Goal: Task Accomplishment & Management: Manage account settings

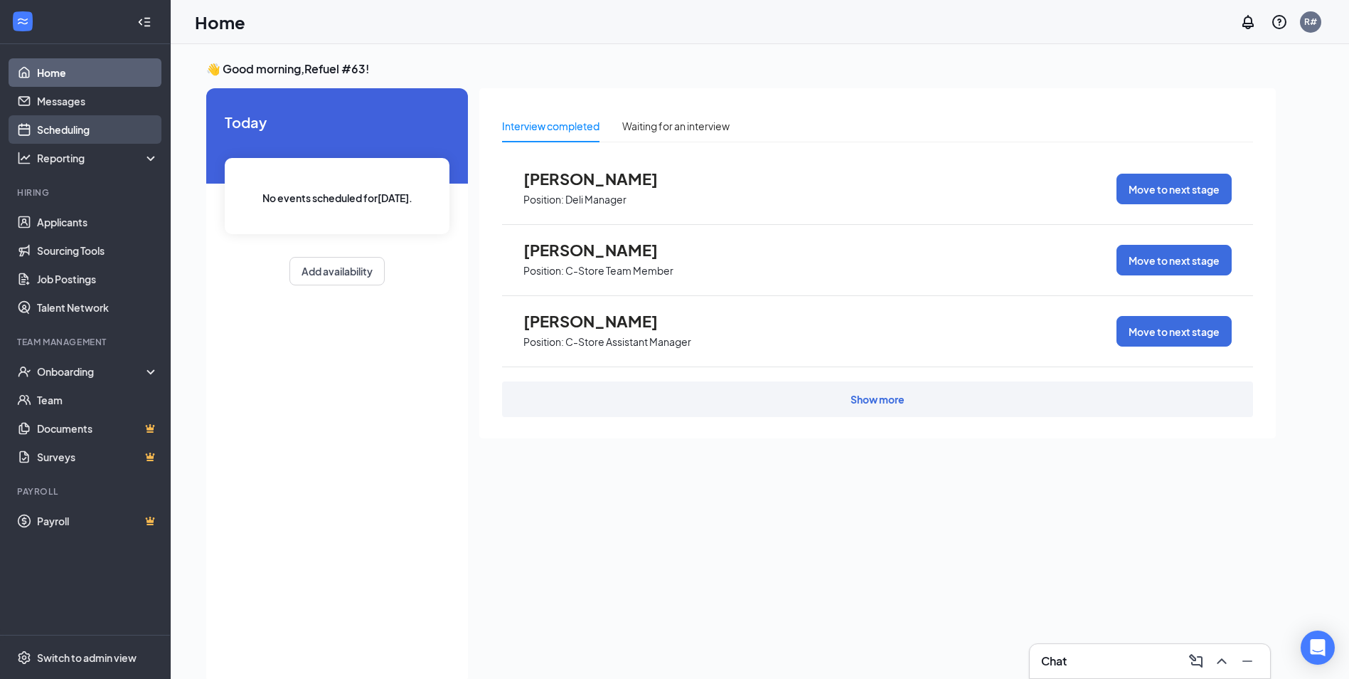
click at [60, 127] on link "Scheduling" at bounding box center [98, 129] width 122 height 28
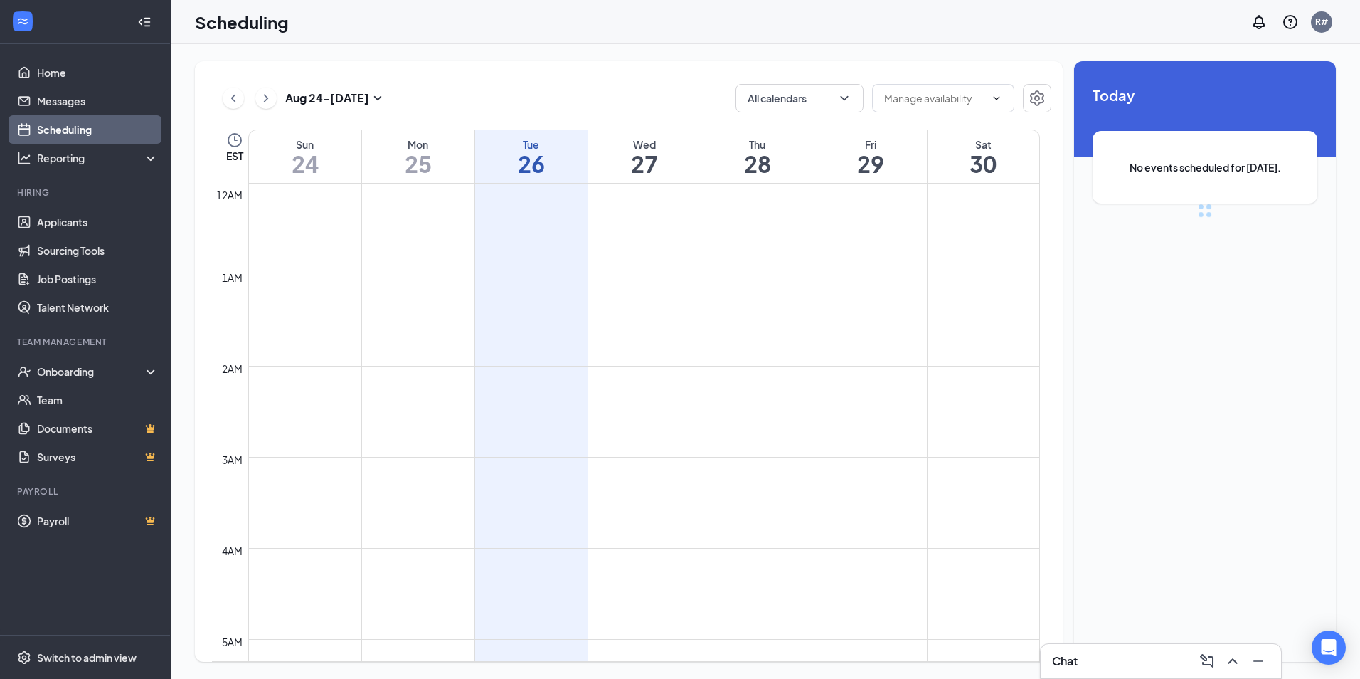
scroll to position [699, 0]
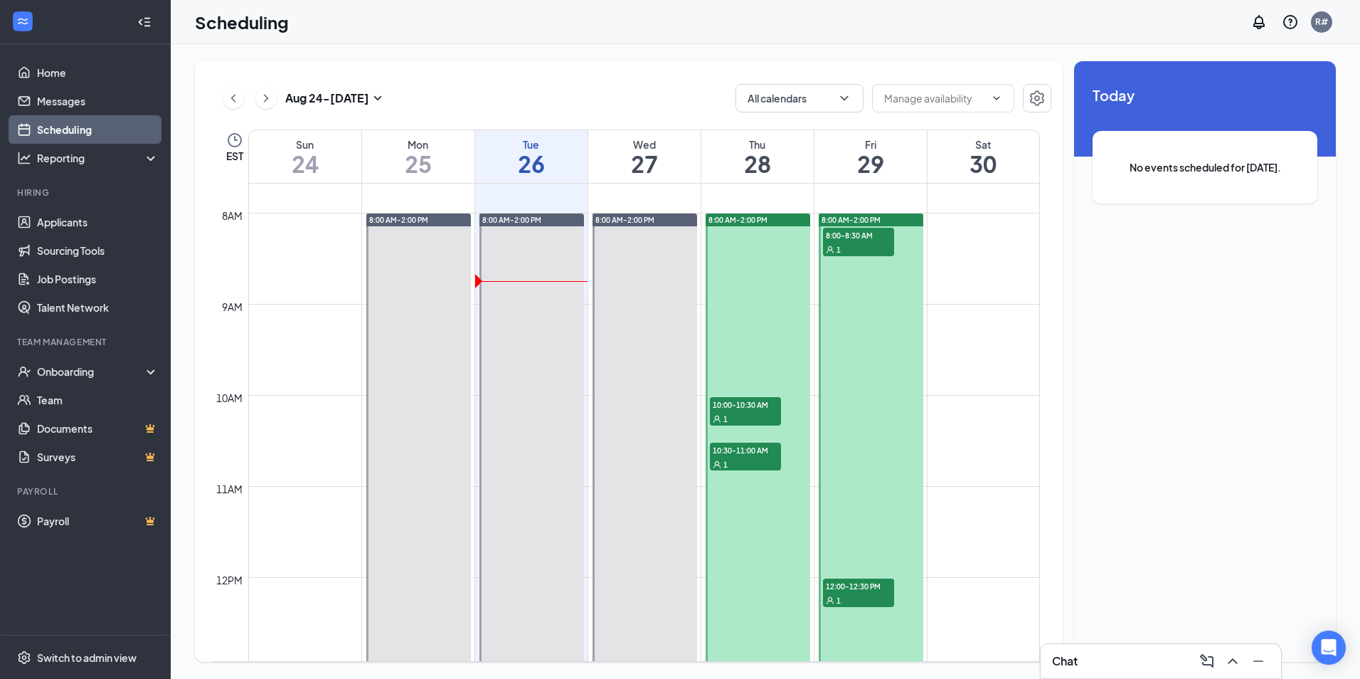
click at [765, 411] on div "1" at bounding box center [745, 418] width 71 height 14
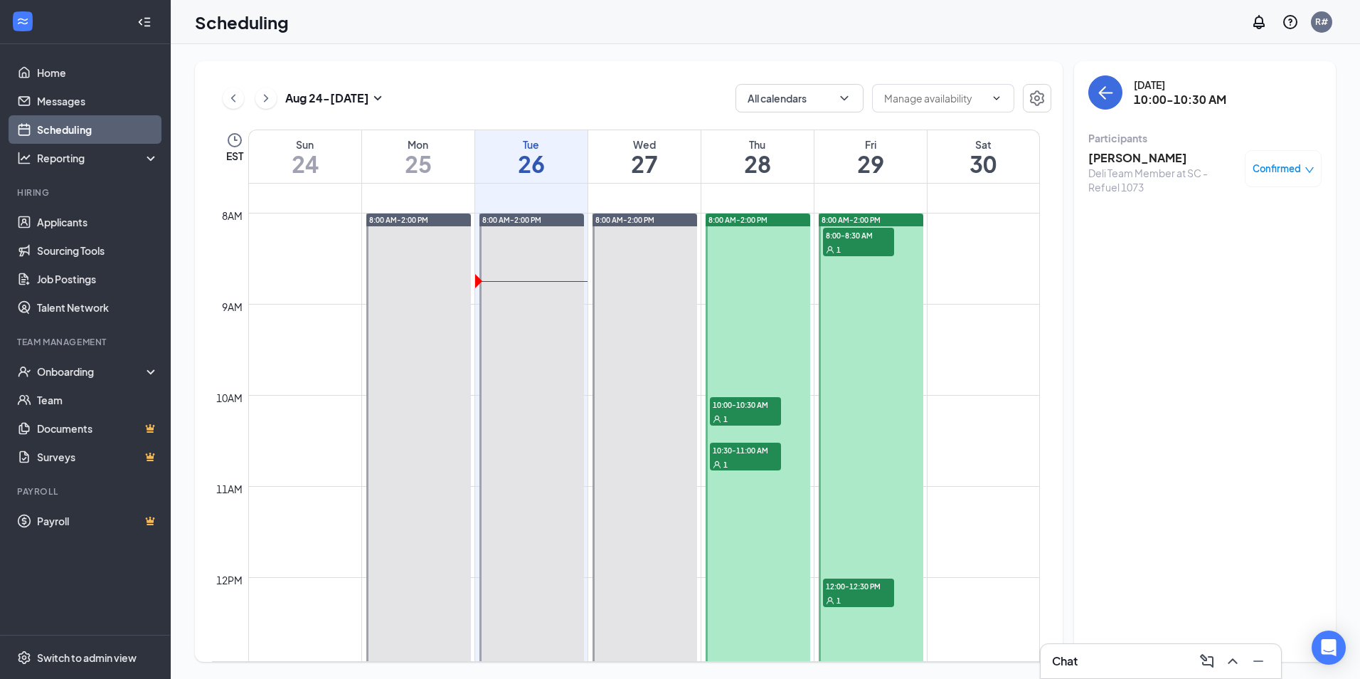
click at [750, 454] on span "10:30-11:00 AM" at bounding box center [745, 449] width 71 height 14
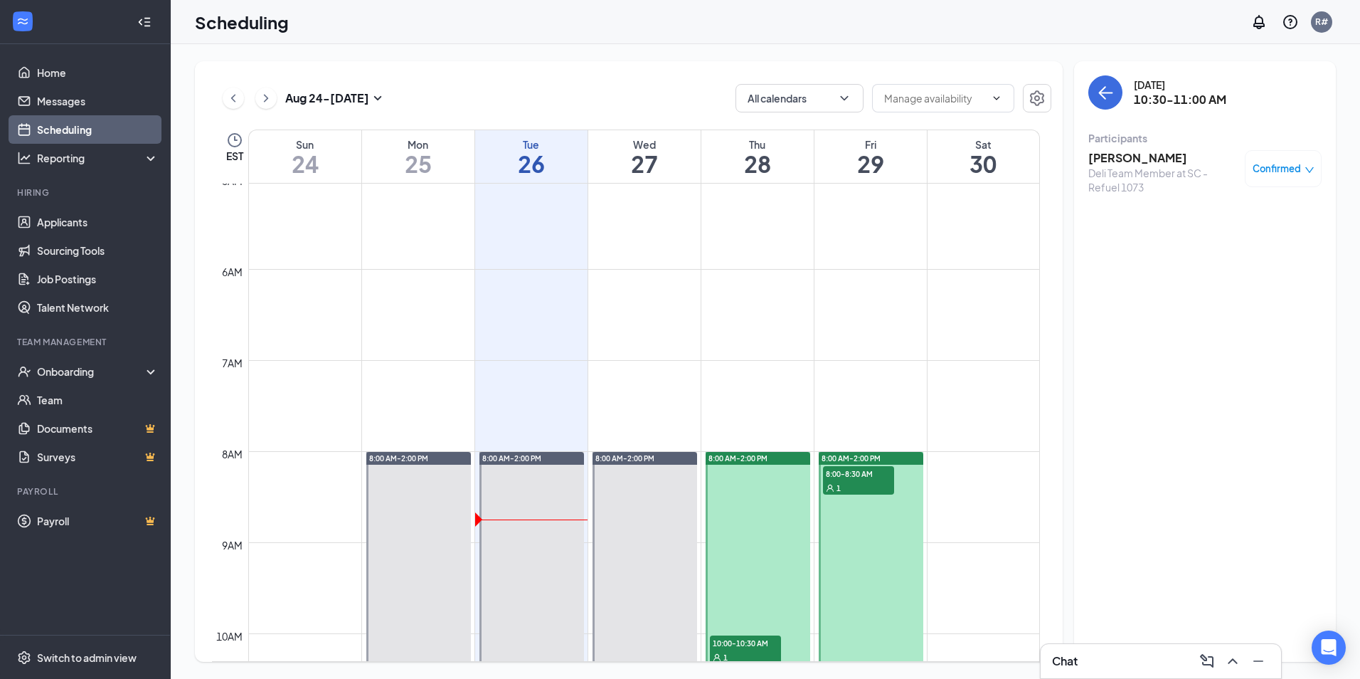
scroll to position [442, 0]
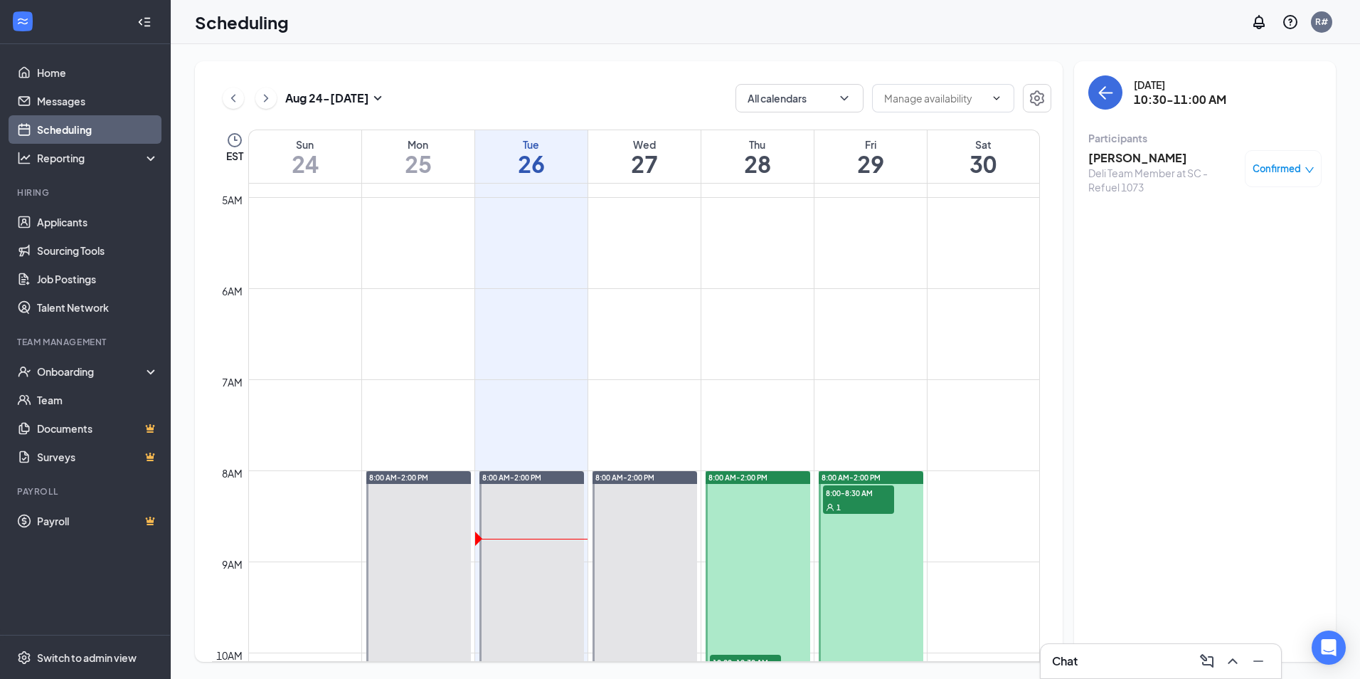
click at [853, 497] on span "8:00-8:30 AM" at bounding box center [858, 492] width 71 height 14
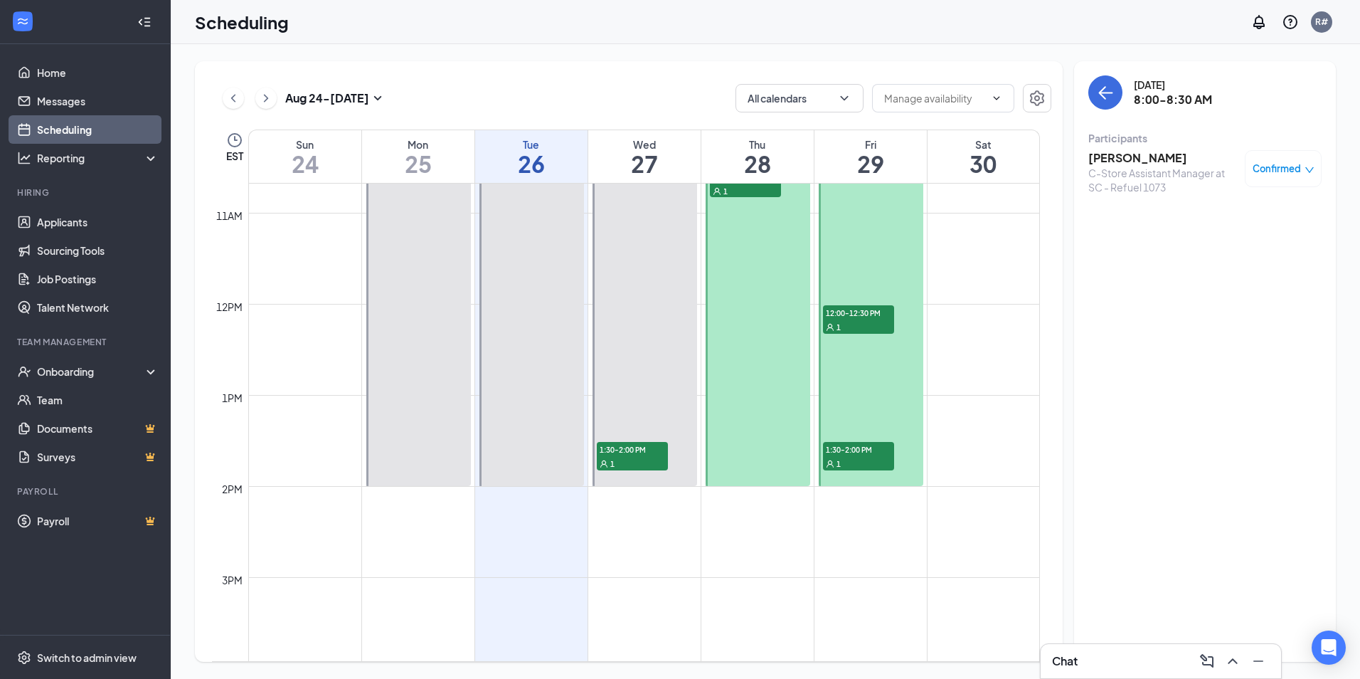
scroll to position [996, 0]
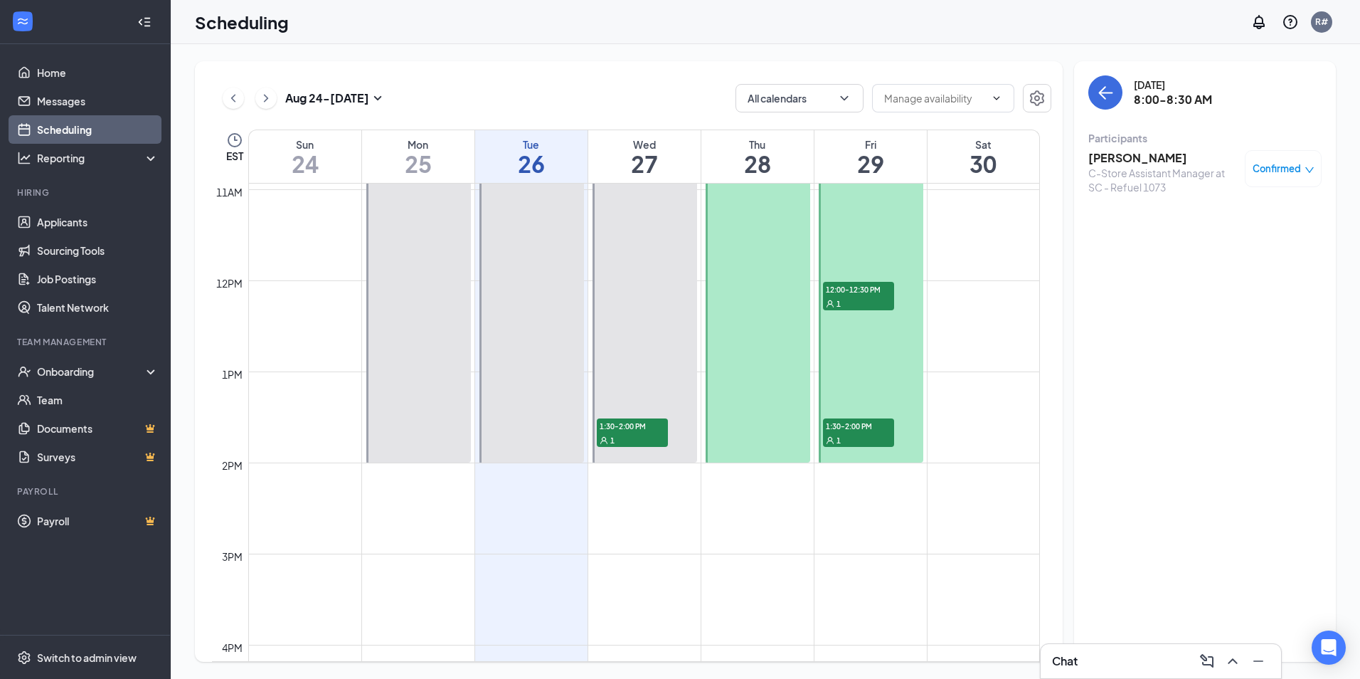
click at [858, 294] on span "12:00-12:30 PM" at bounding box center [858, 289] width 71 height 14
click at [858, 426] on span "1:30-2:00 PM" at bounding box center [858, 425] width 71 height 14
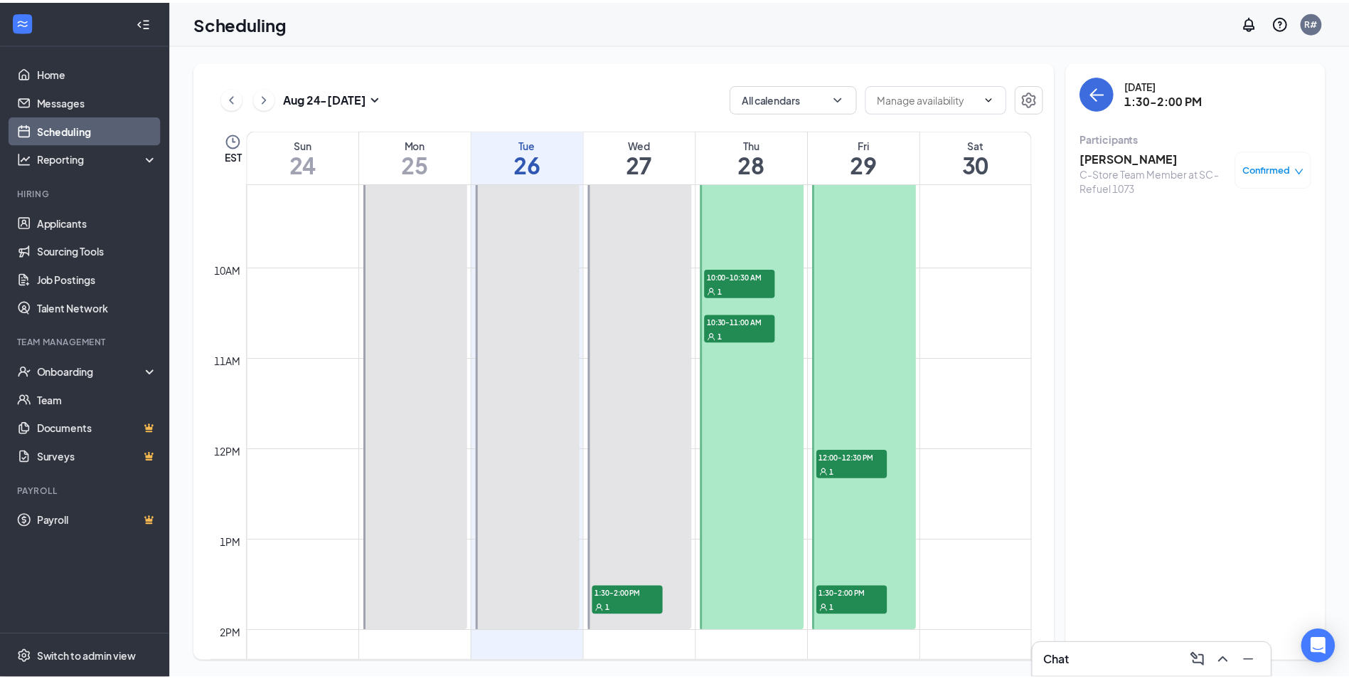
scroll to position [855, 0]
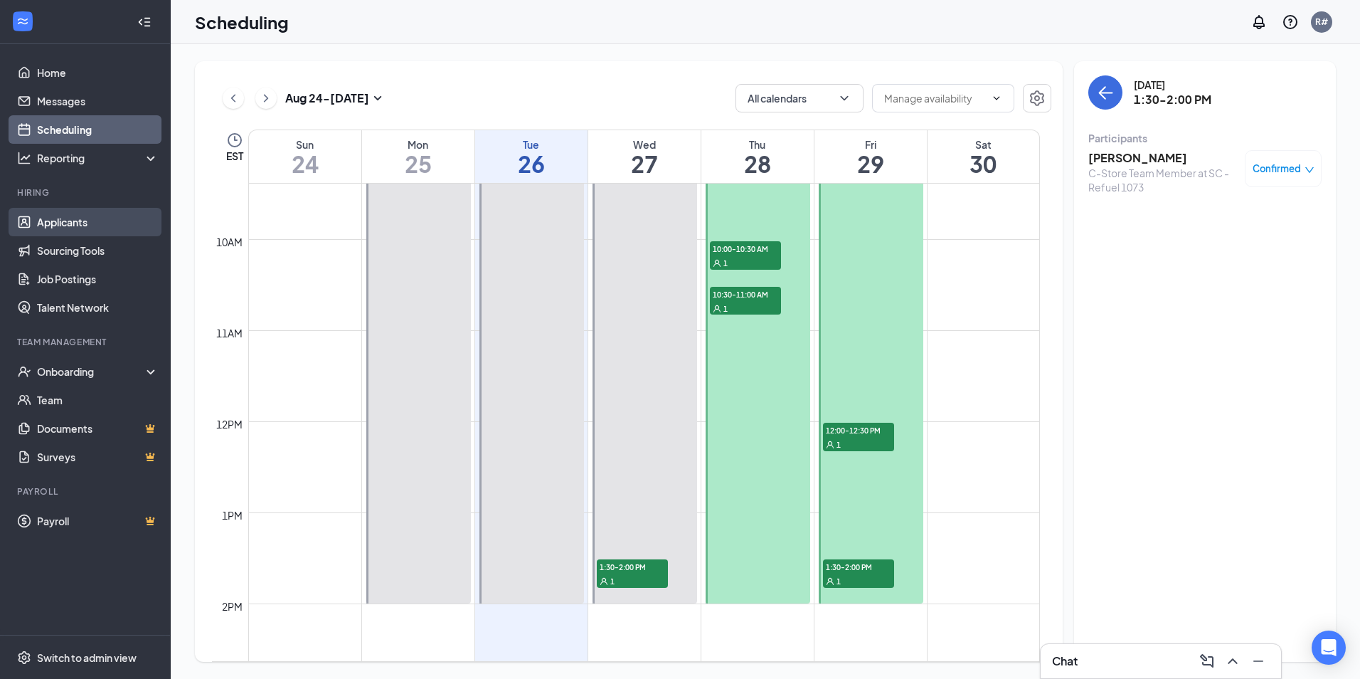
click at [54, 227] on link "Applicants" at bounding box center [98, 222] width 122 height 28
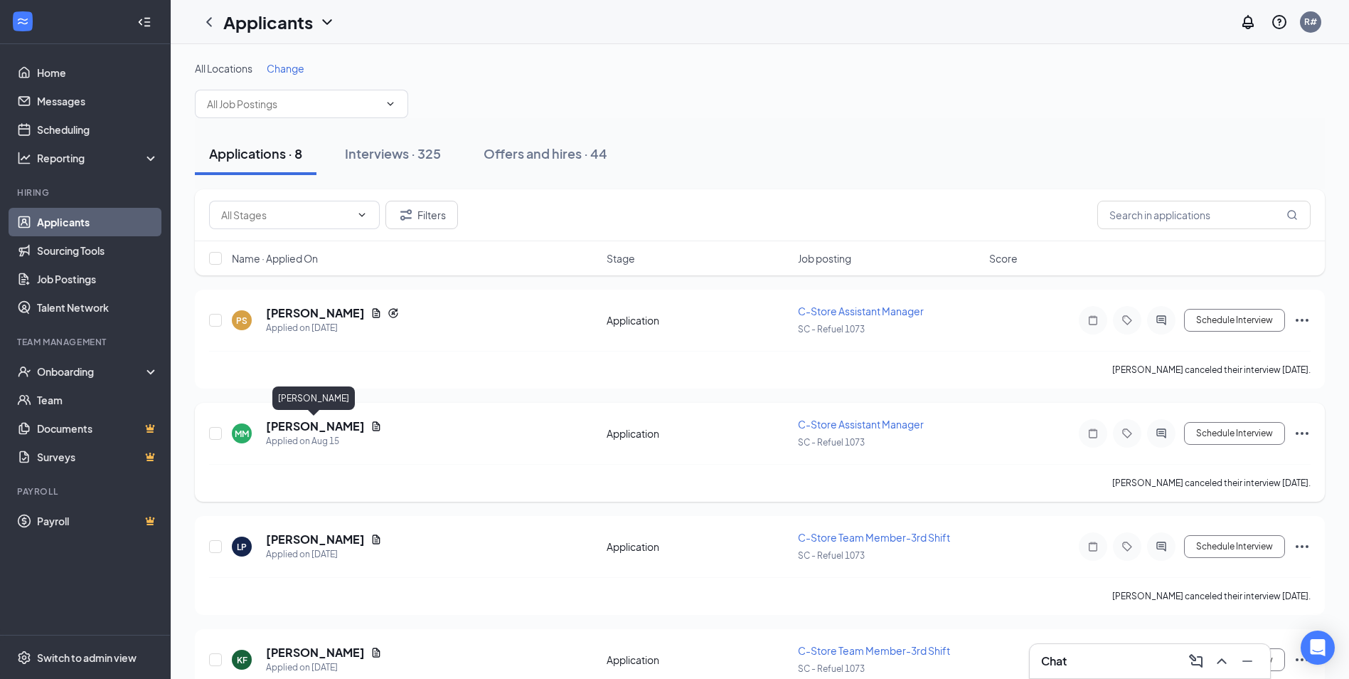
click at [322, 425] on h5 "[PERSON_NAME]" at bounding box center [315, 426] width 99 height 16
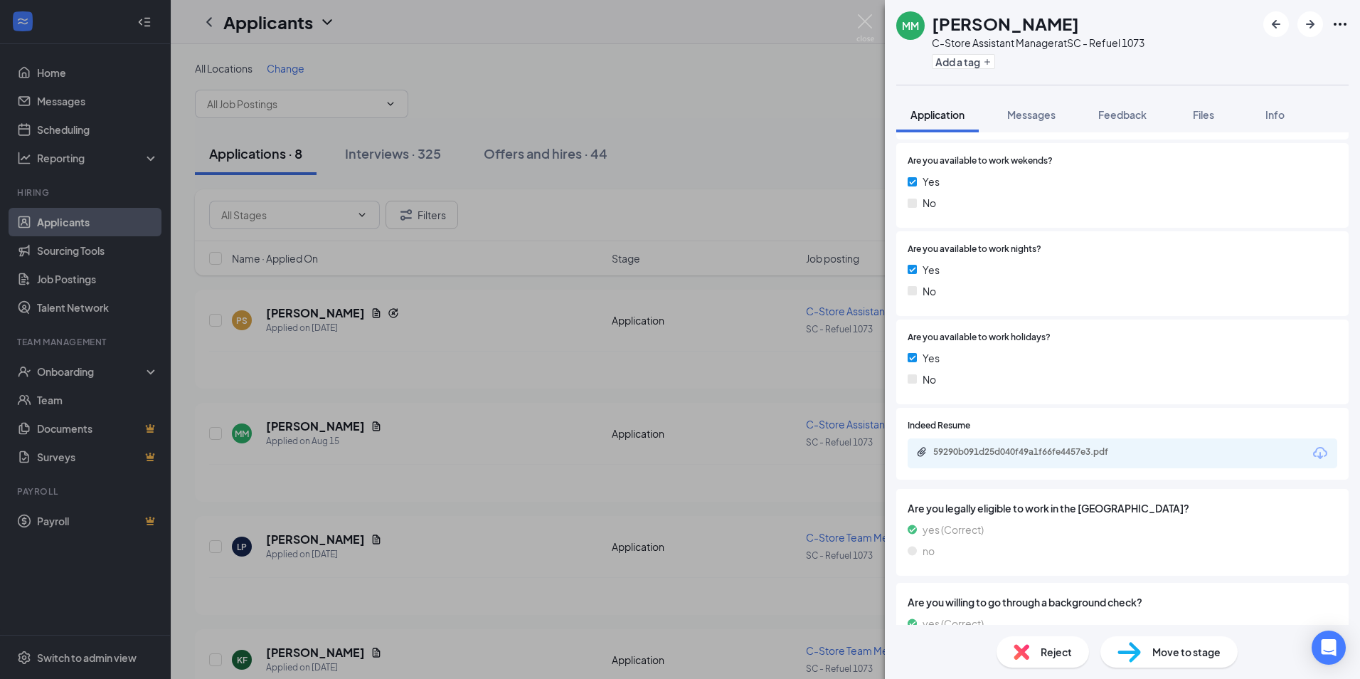
scroll to position [775, 0]
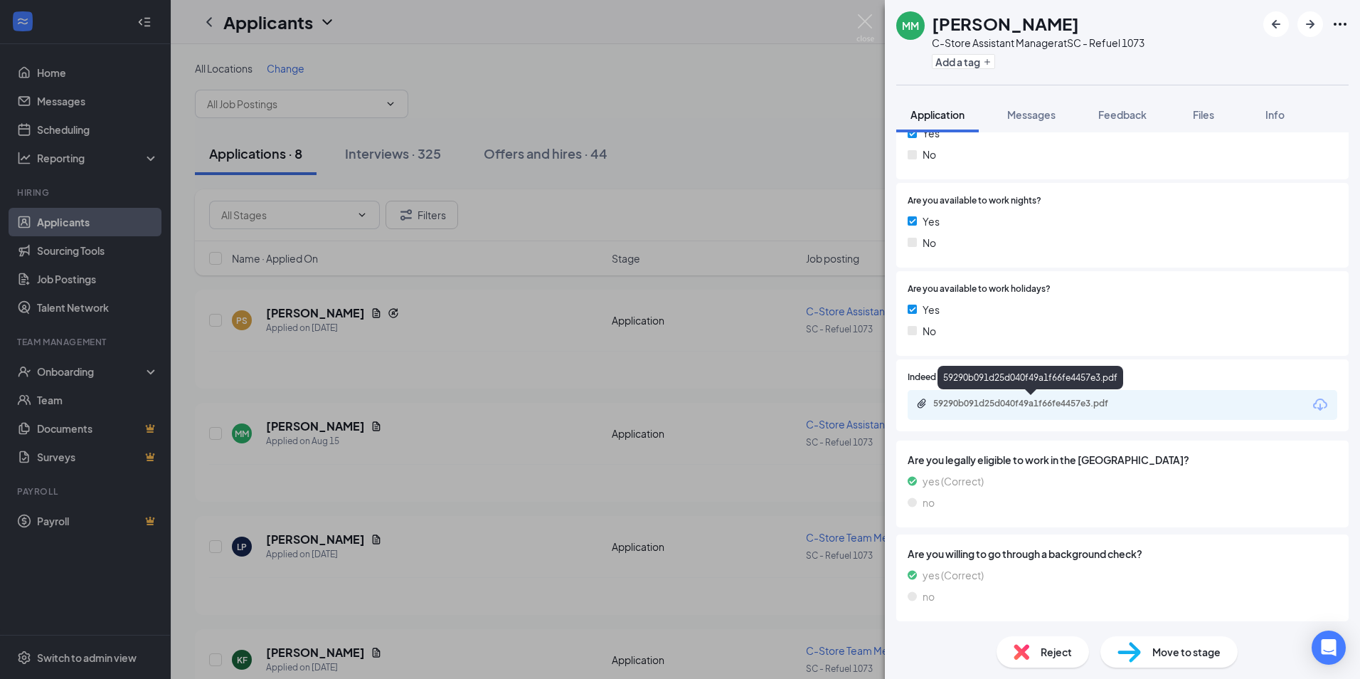
click at [1053, 402] on div "59290b091d25d040f49a1f66fe4457e3.pdf" at bounding box center [1032, 403] width 199 height 11
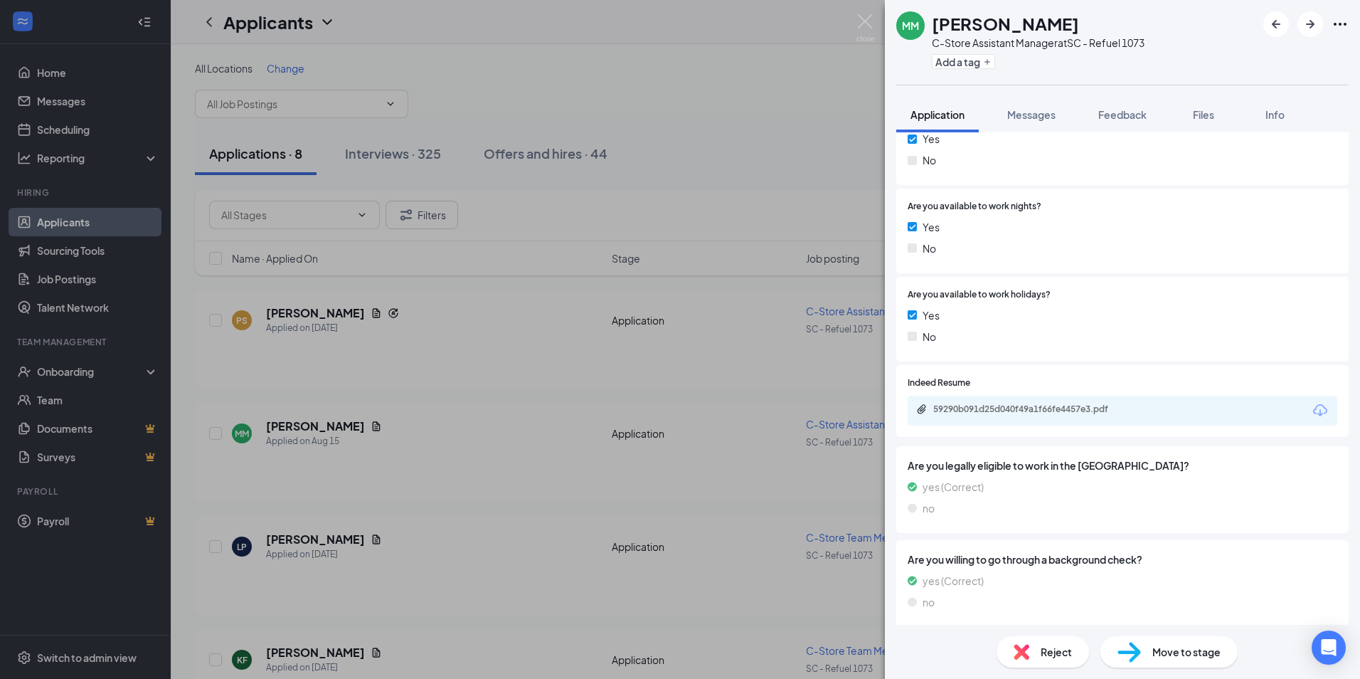
click at [298, 312] on div "MM [PERSON_NAME] C-Store Assistant Manager at SC - Refuel 1073 Add a tag Applic…" at bounding box center [680, 339] width 1360 height 679
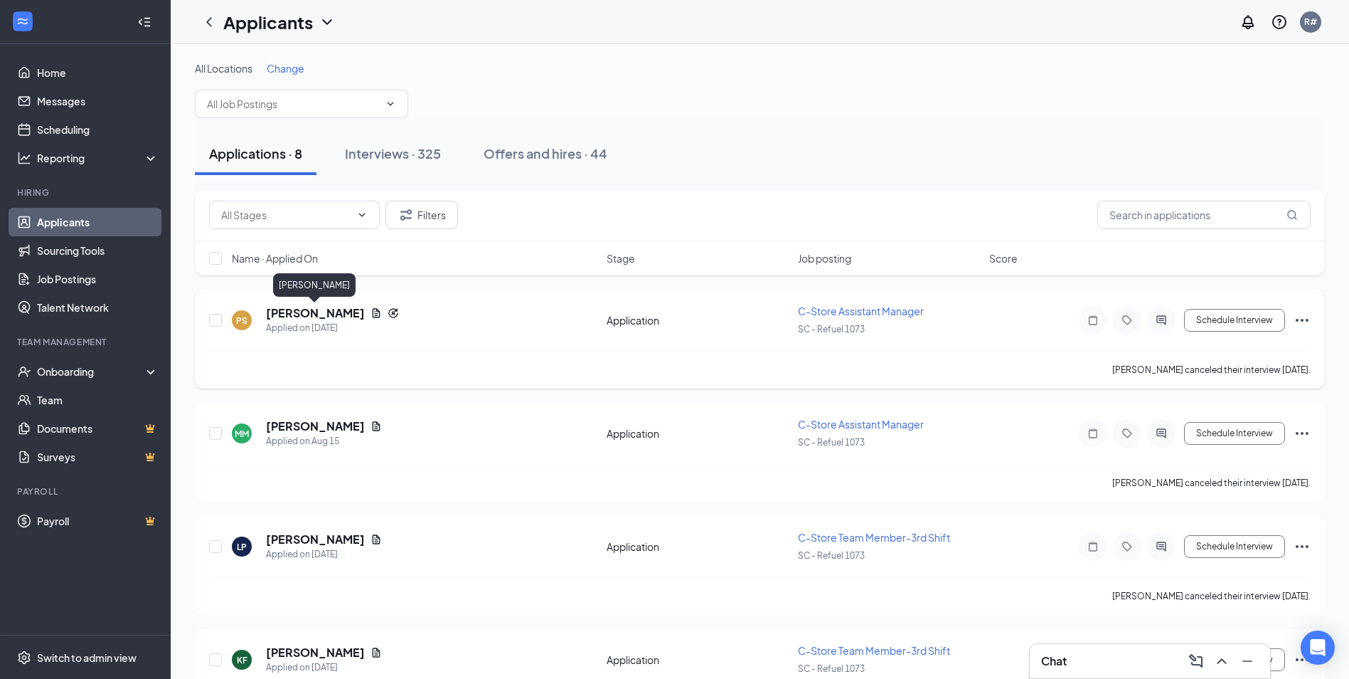
click at [323, 311] on h5 "[PERSON_NAME]" at bounding box center [315, 313] width 99 height 16
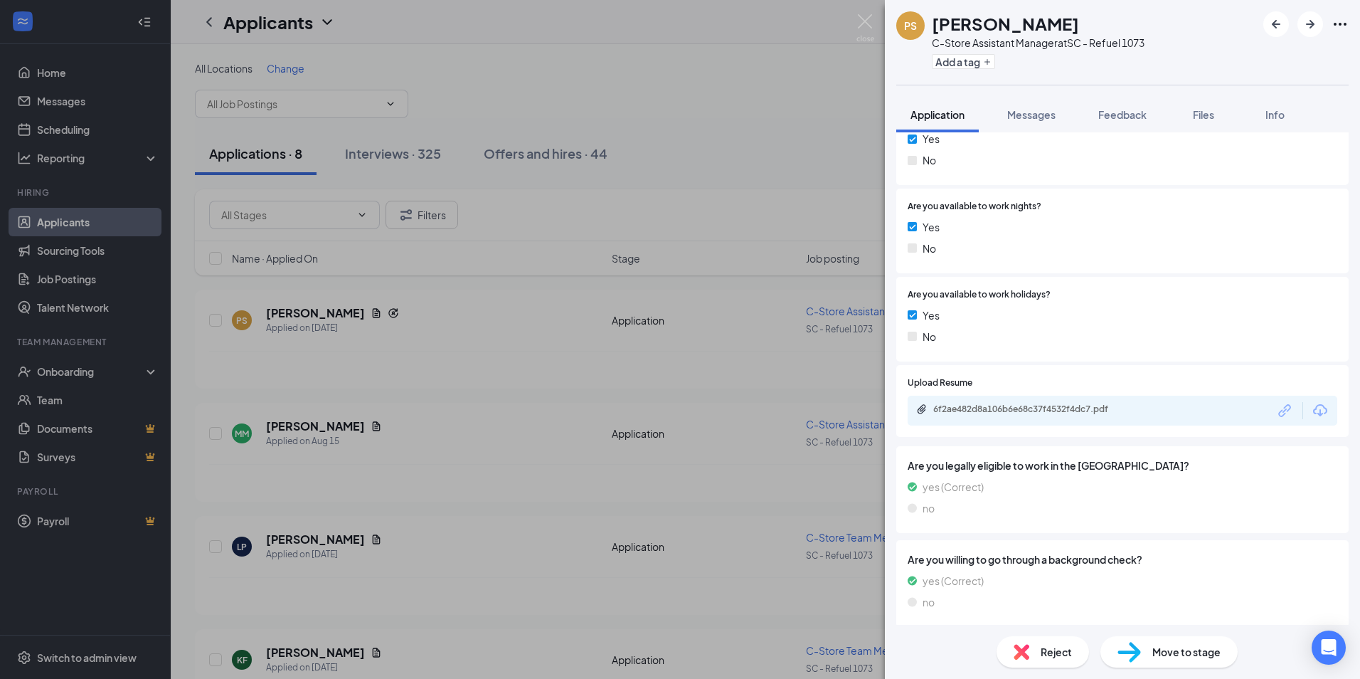
scroll to position [815, 0]
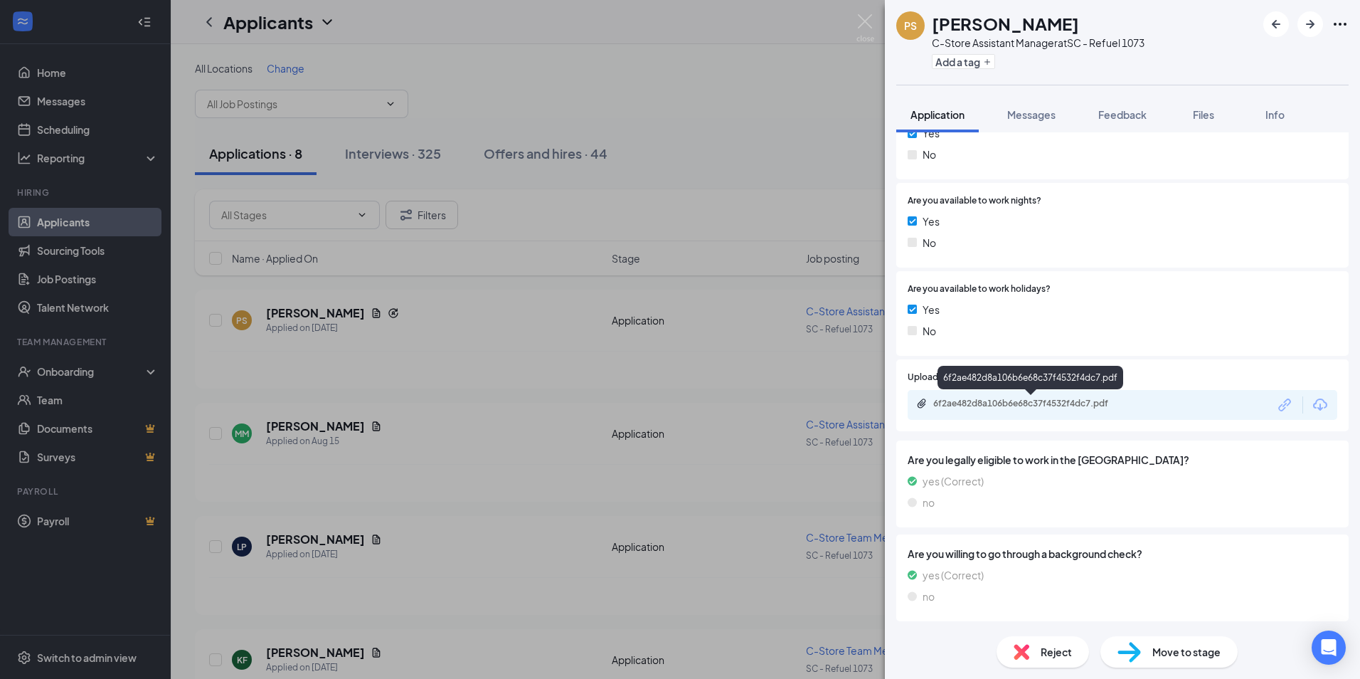
click at [1050, 405] on div "6f2ae482d8a106b6e68c37f4532f4dc7.pdf" at bounding box center [1032, 403] width 199 height 11
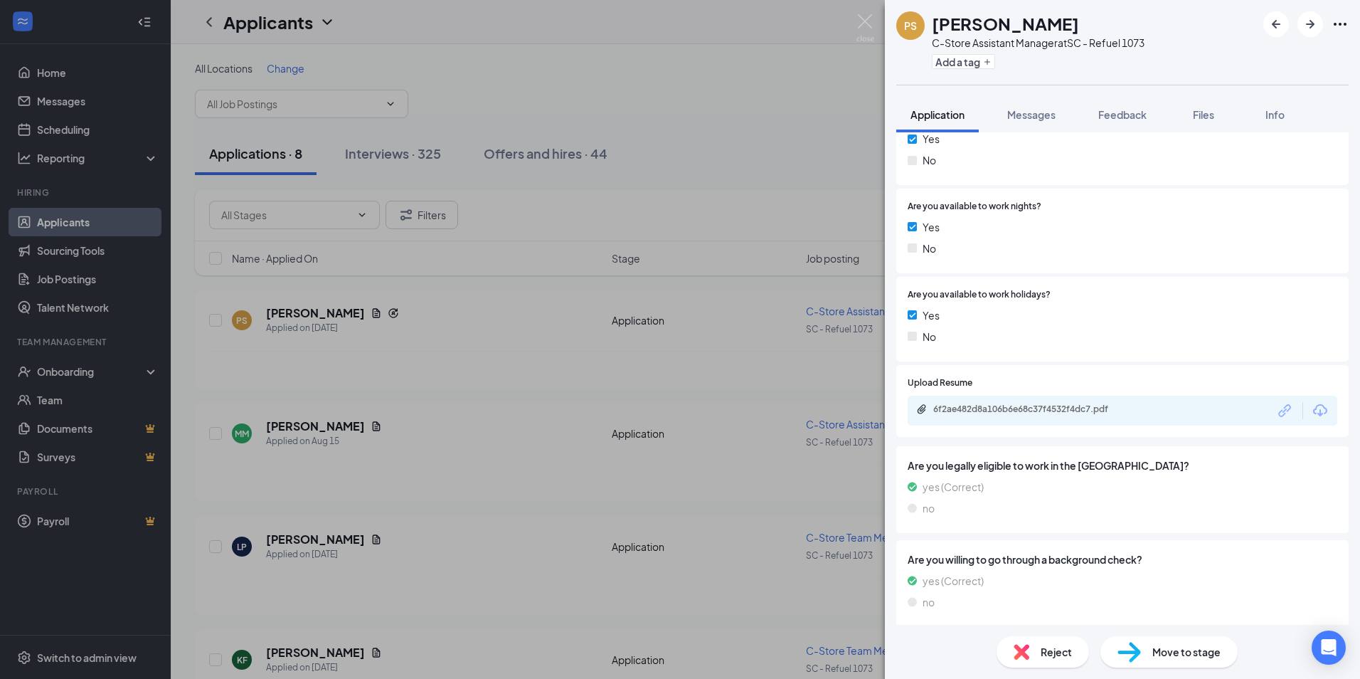
click at [300, 541] on div "PS [PERSON_NAME] C-Store Assistant Manager at SC - Refuel 1073 Add a tag Applic…" at bounding box center [680, 339] width 1360 height 679
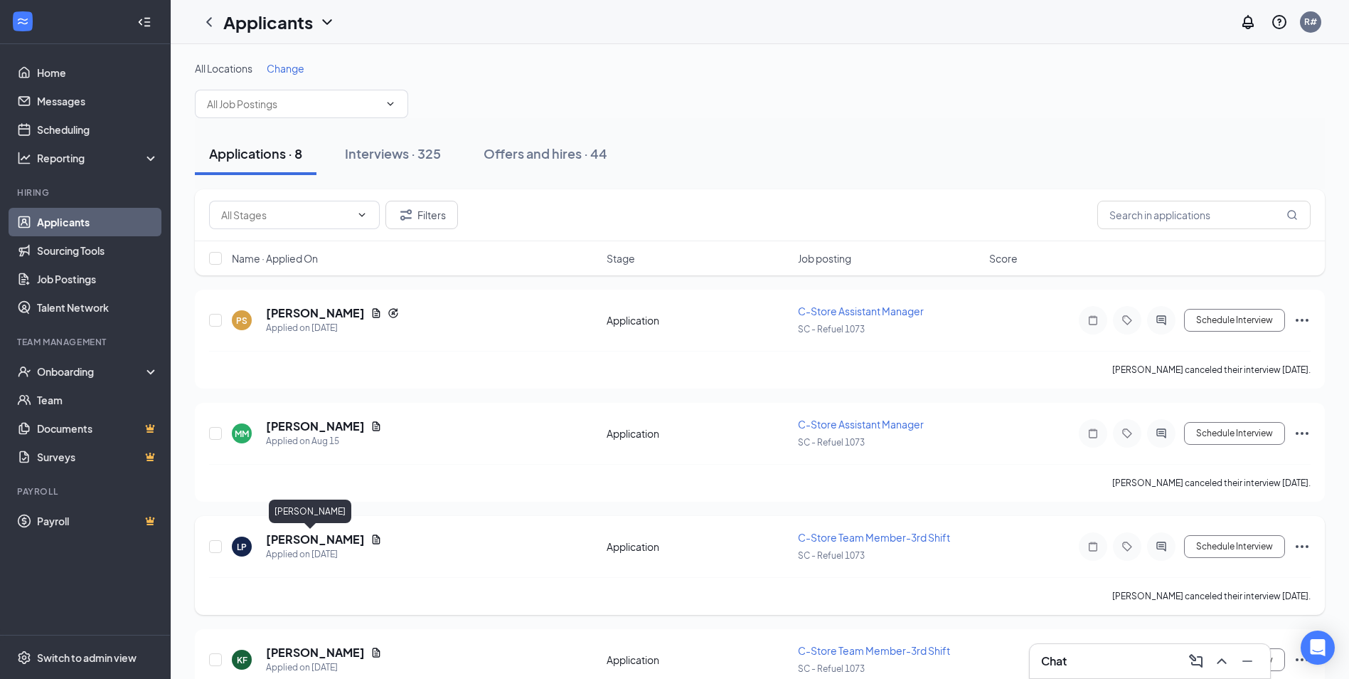
click at [304, 536] on h5 "[PERSON_NAME]" at bounding box center [315, 539] width 99 height 16
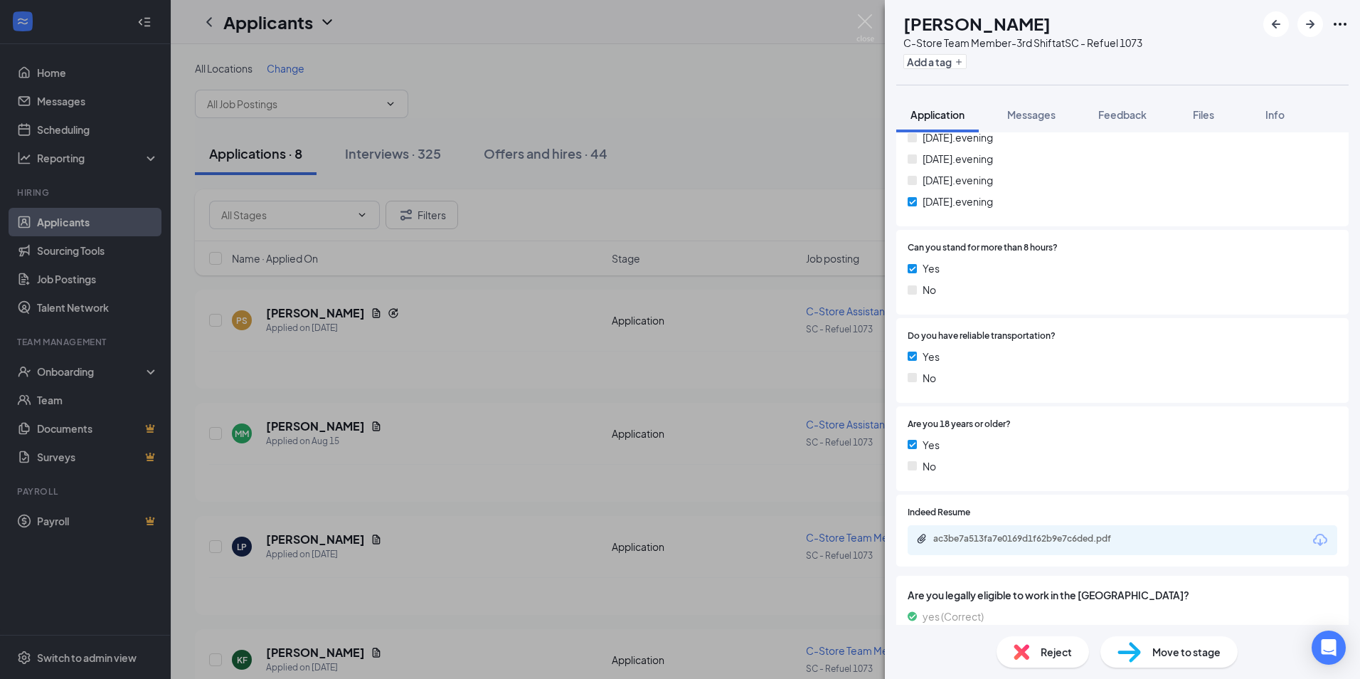
scroll to position [565, 0]
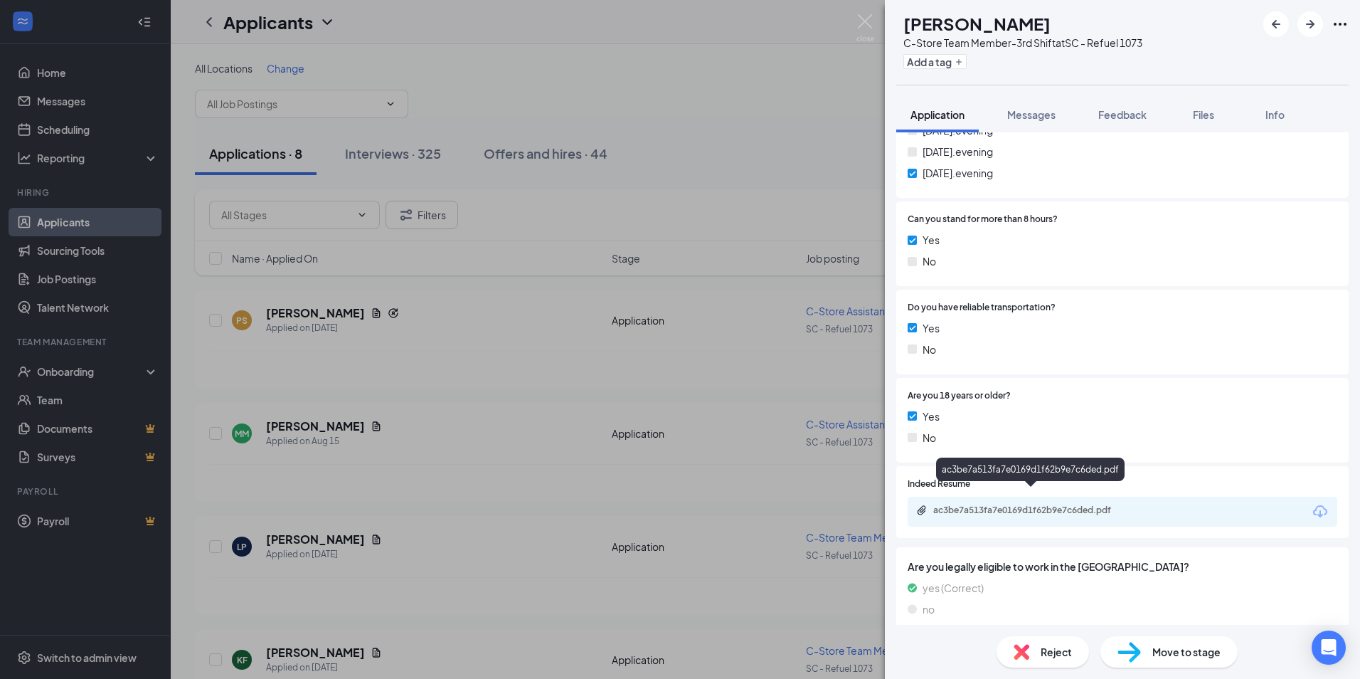
click at [998, 504] on div "ac3be7a513fa7e0169d1f62b9e7c6ded.pdf" at bounding box center [1032, 509] width 199 height 11
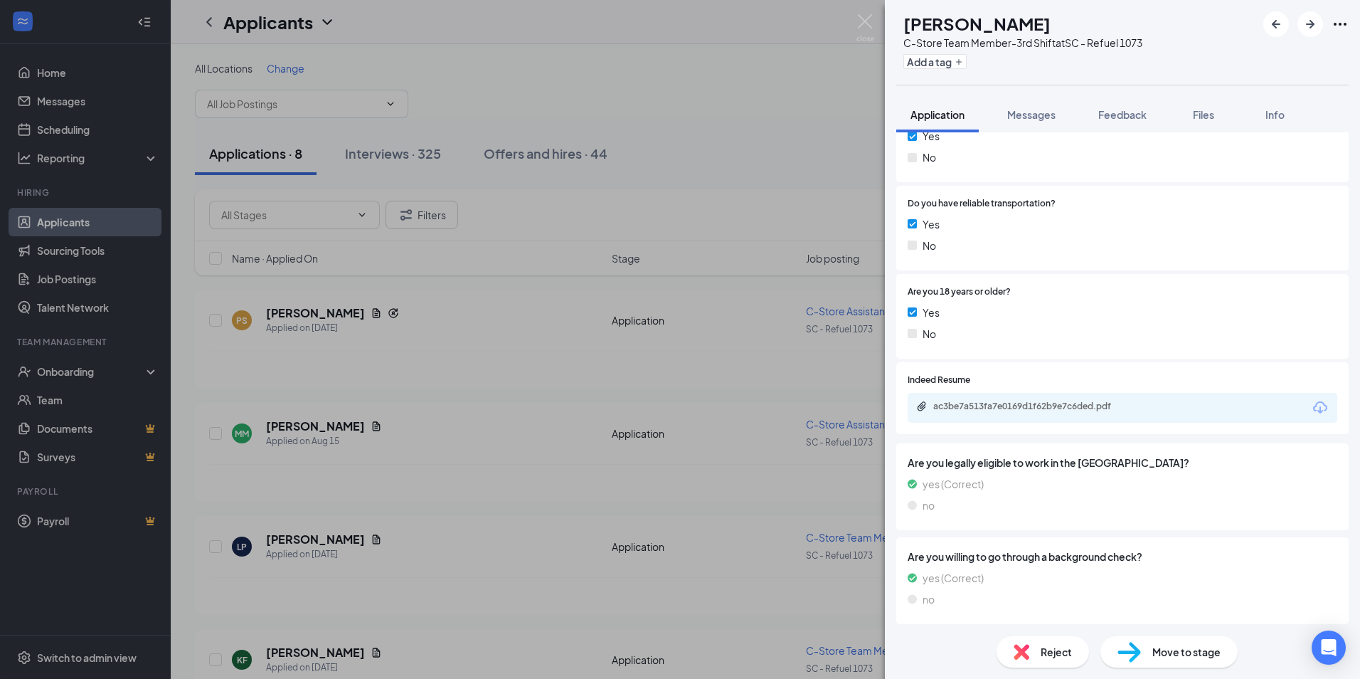
scroll to position [740, 0]
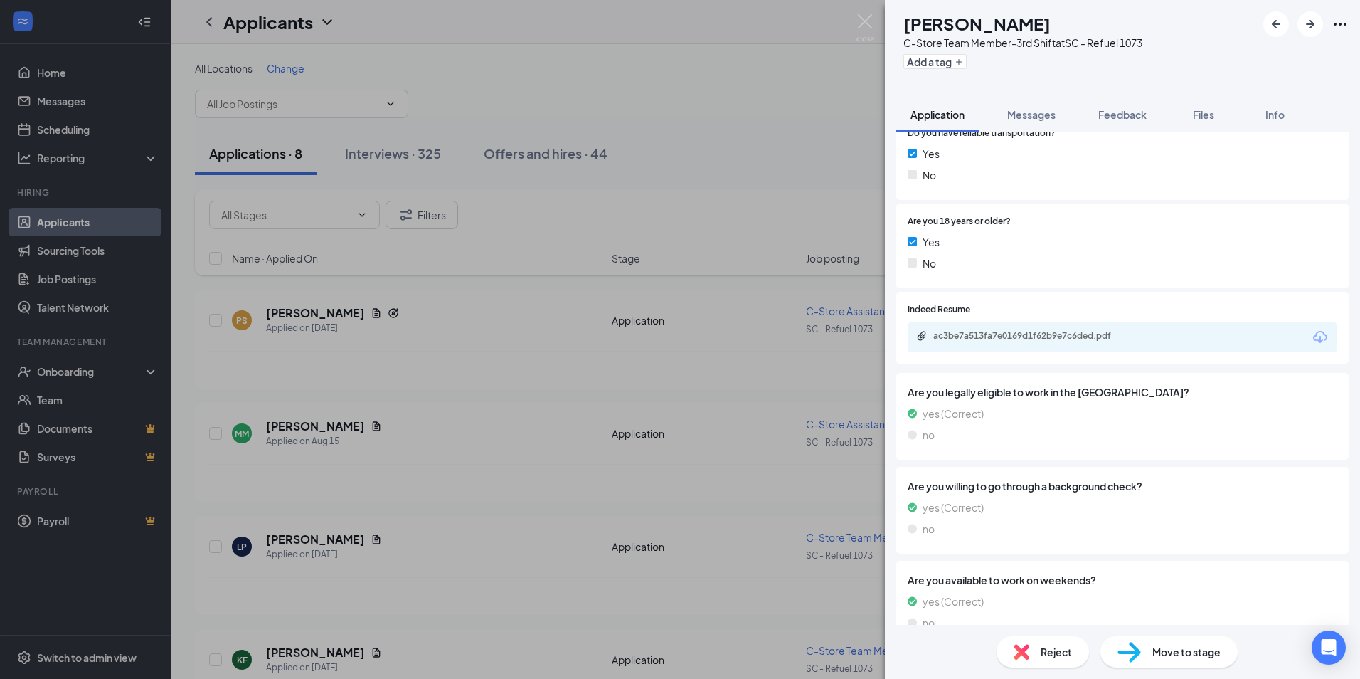
click at [313, 652] on div "LP [PERSON_NAME] C-Store Team Member-3rd Shift at SC - Refuel 1073 Add a tag Ap…" at bounding box center [680, 339] width 1360 height 679
click at [293, 649] on div "LP [PERSON_NAME] C-Store Team Member-3rd Shift at SC - Refuel 1073 Add a tag Ap…" at bounding box center [680, 339] width 1360 height 679
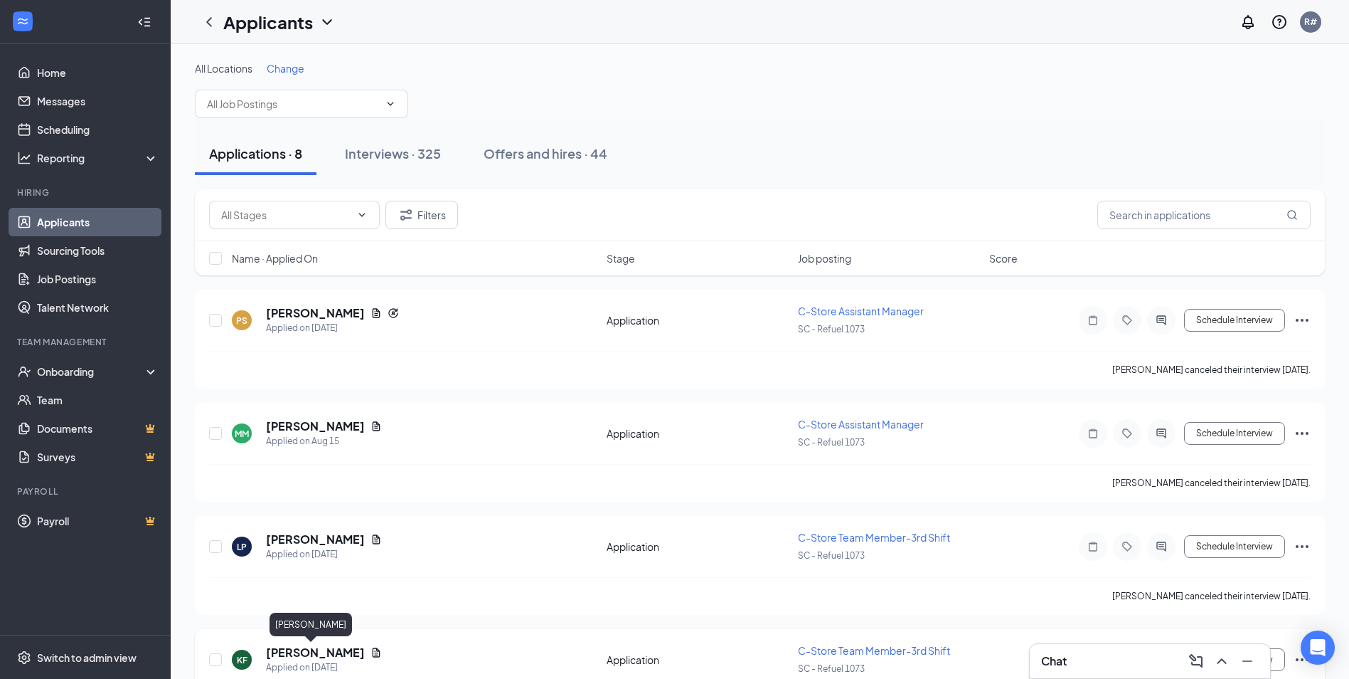
click at [288, 651] on h5 "[PERSON_NAME]" at bounding box center [315, 652] width 99 height 16
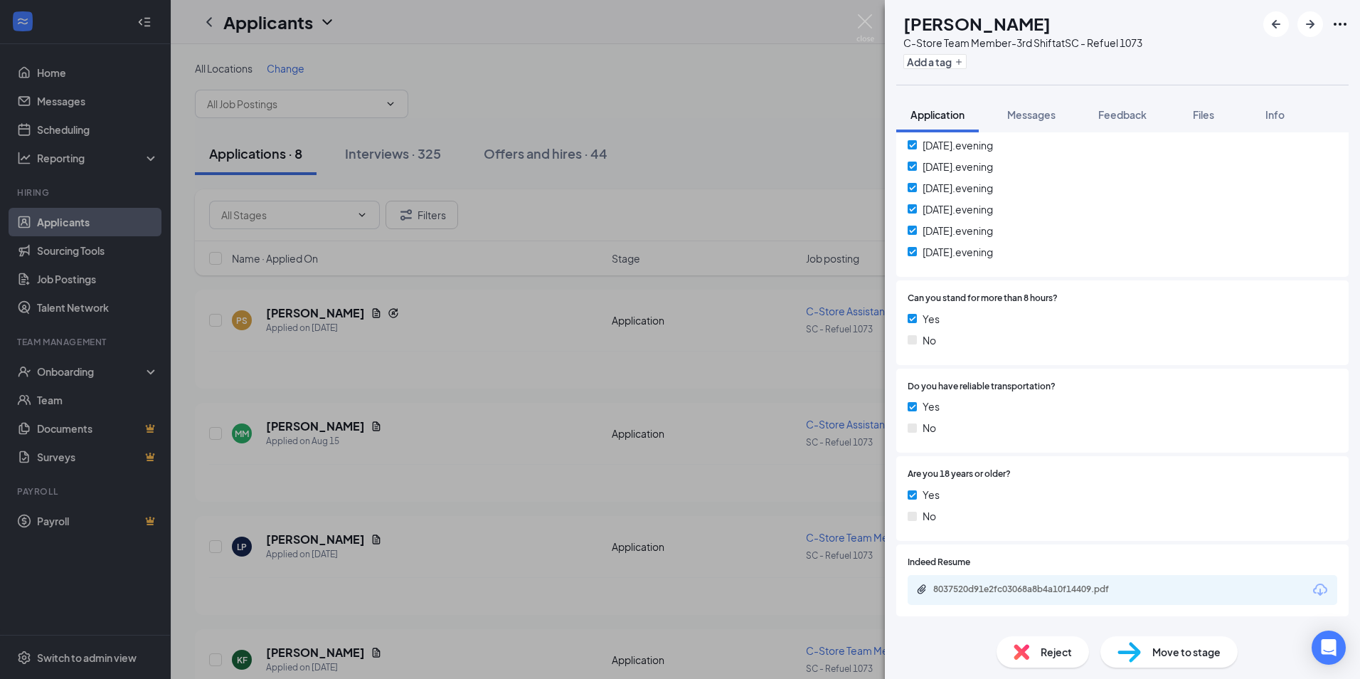
scroll to position [474, 0]
click at [1055, 588] on div "8037520d91e2fc03068a8b4a10f14409.pdf" at bounding box center [1032, 586] width 199 height 11
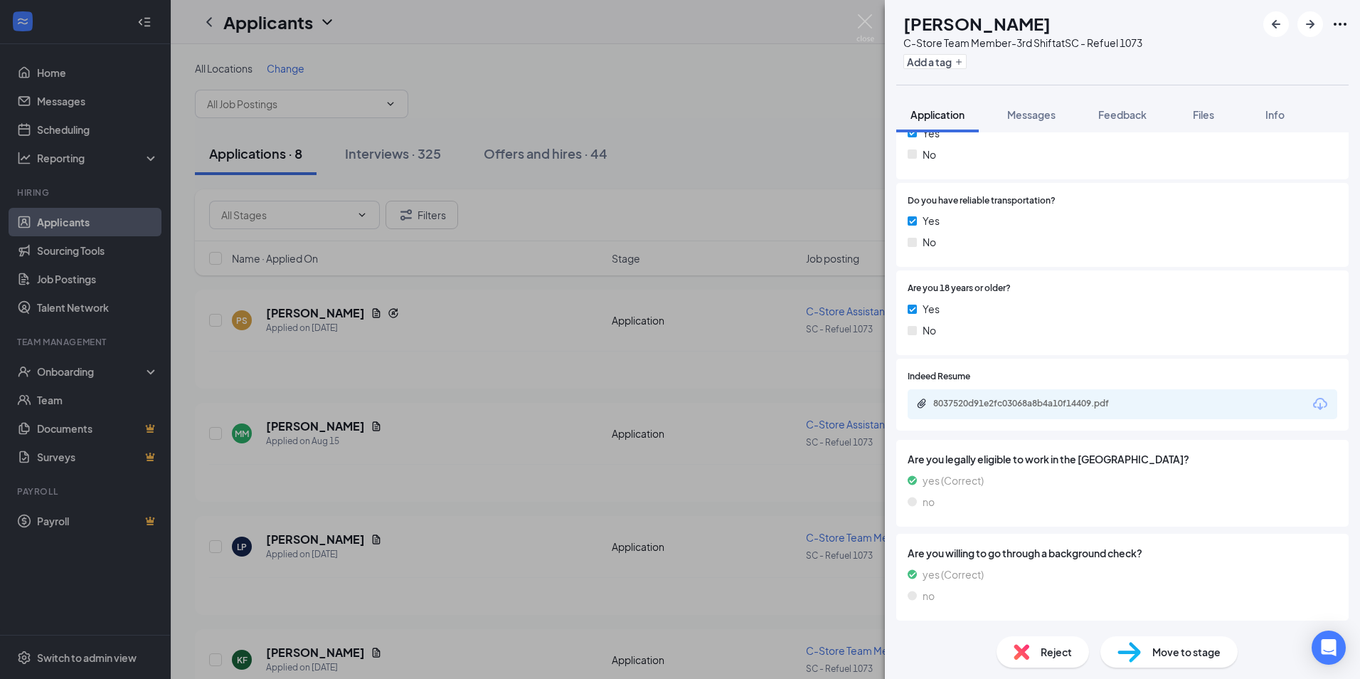
scroll to position [660, 0]
click at [50, 135] on div "KF [PERSON_NAME] C-Store Team Member-3rd Shift at SC - Refuel 1073 Add a tag Ap…" at bounding box center [680, 339] width 1360 height 679
click at [54, 127] on div "KF [PERSON_NAME] C-Store Team Member-3rd Shift at SC - Refuel 1073 Add a tag Ap…" at bounding box center [680, 339] width 1360 height 679
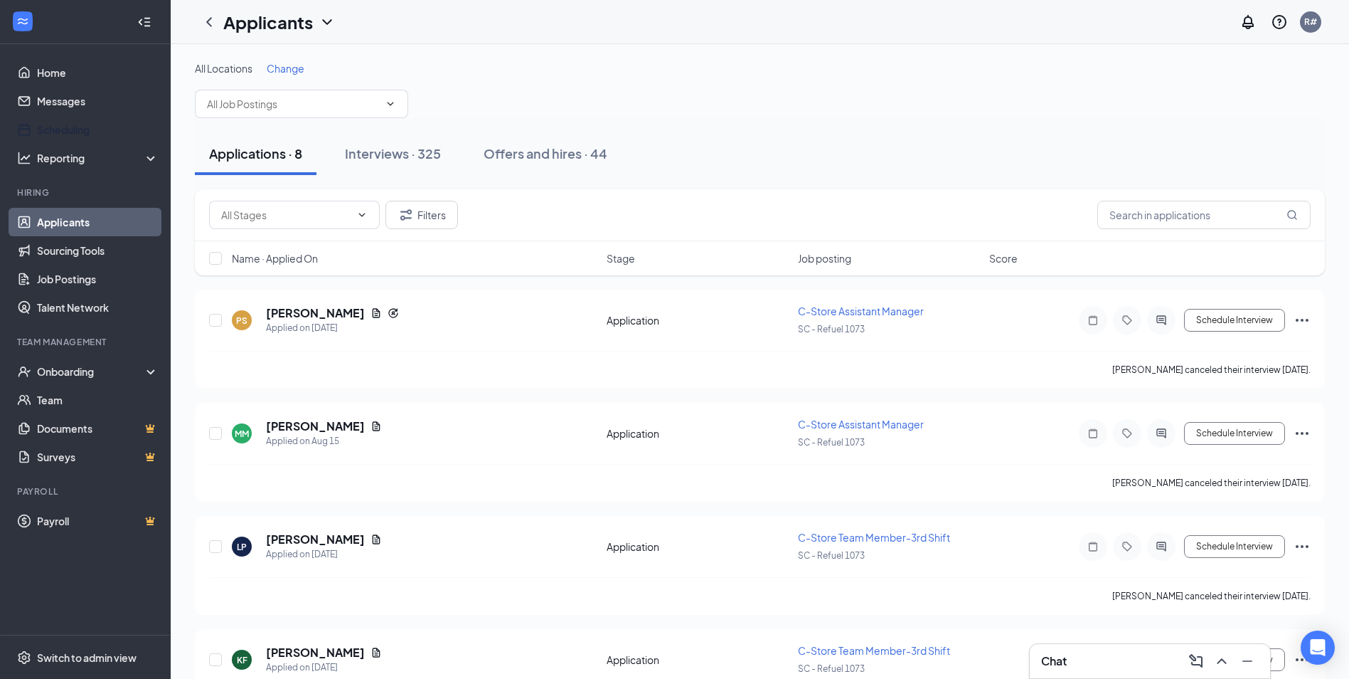
click at [54, 127] on link "Scheduling" at bounding box center [98, 129] width 122 height 28
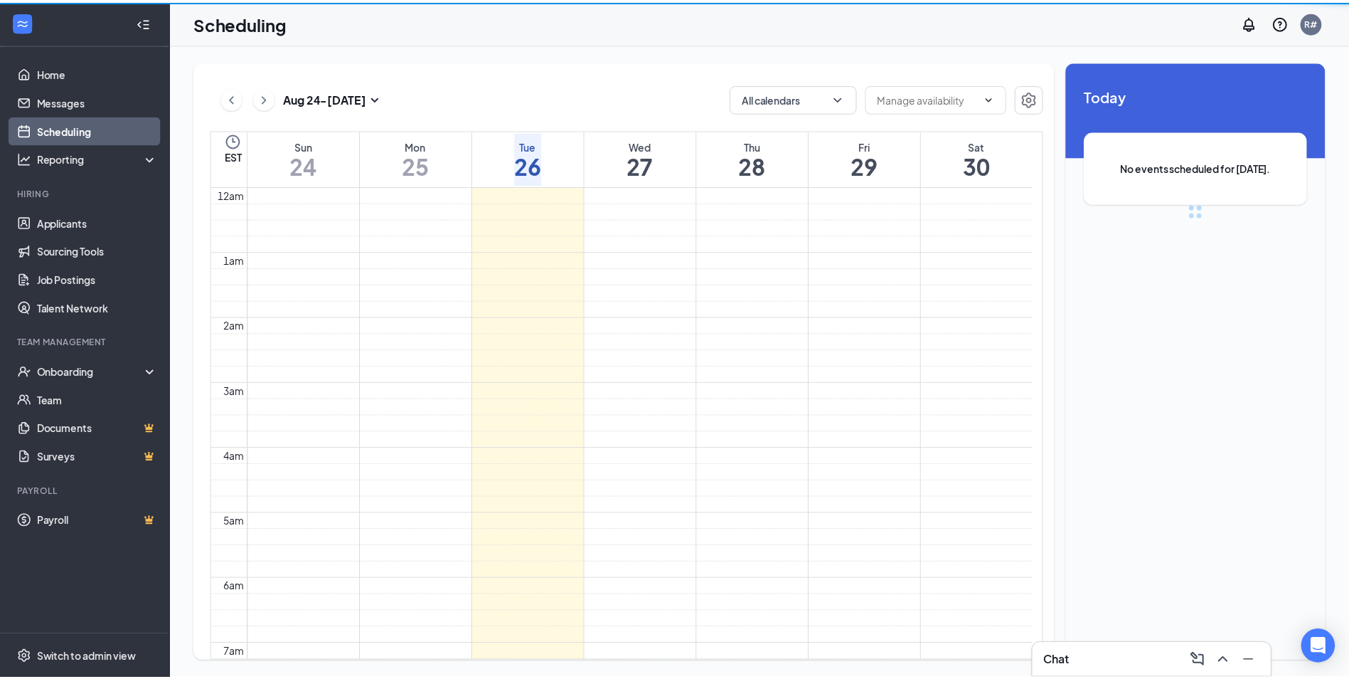
scroll to position [699, 0]
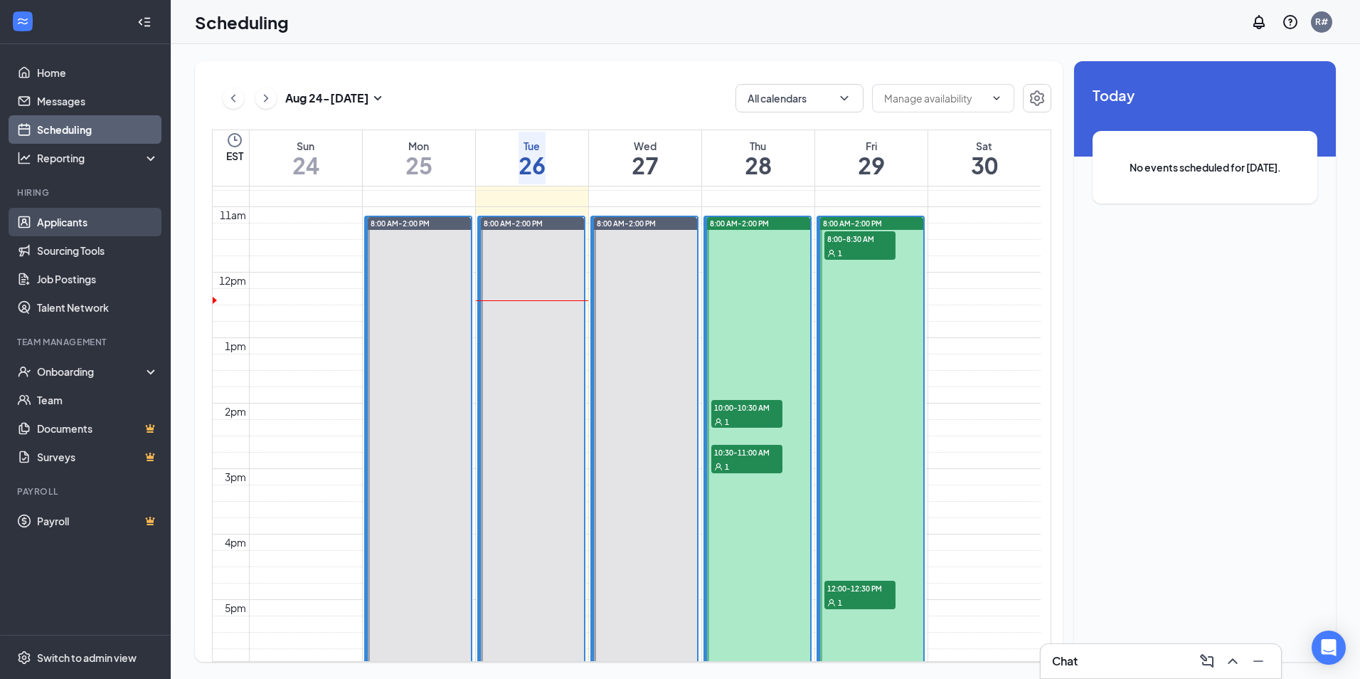
click at [63, 217] on link "Applicants" at bounding box center [98, 222] width 122 height 28
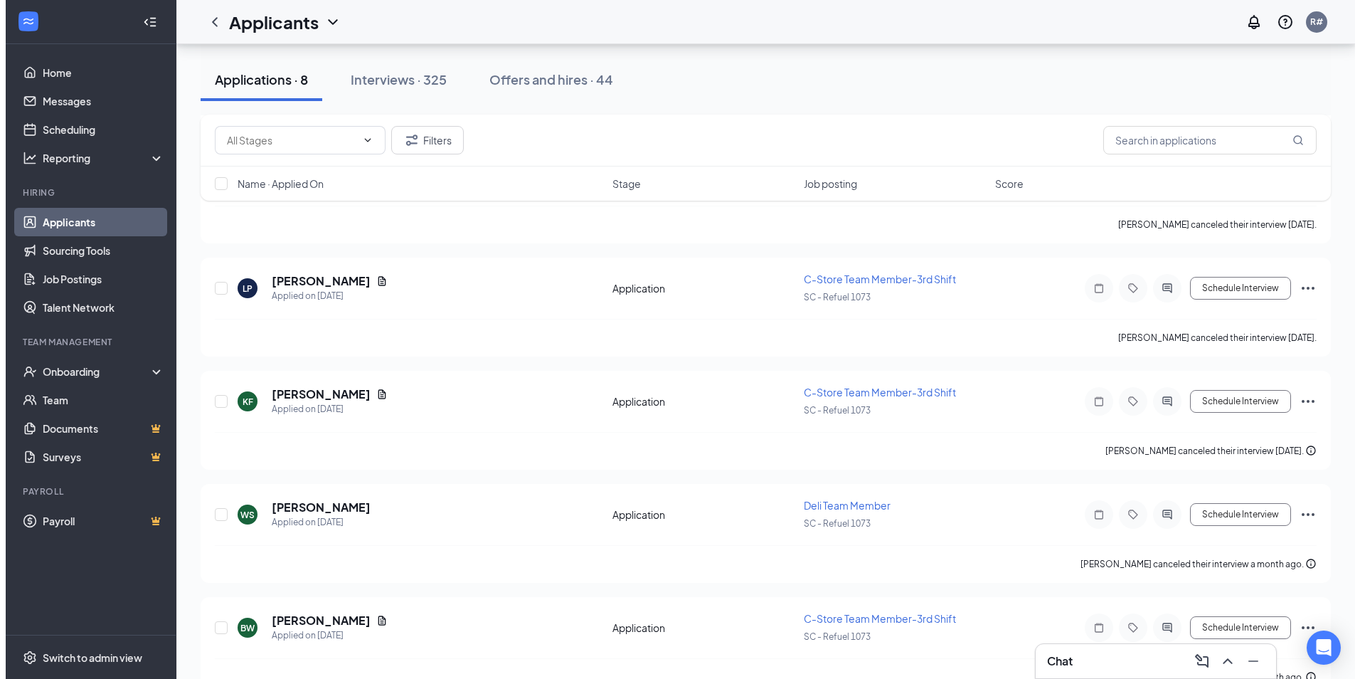
scroll to position [265, 0]
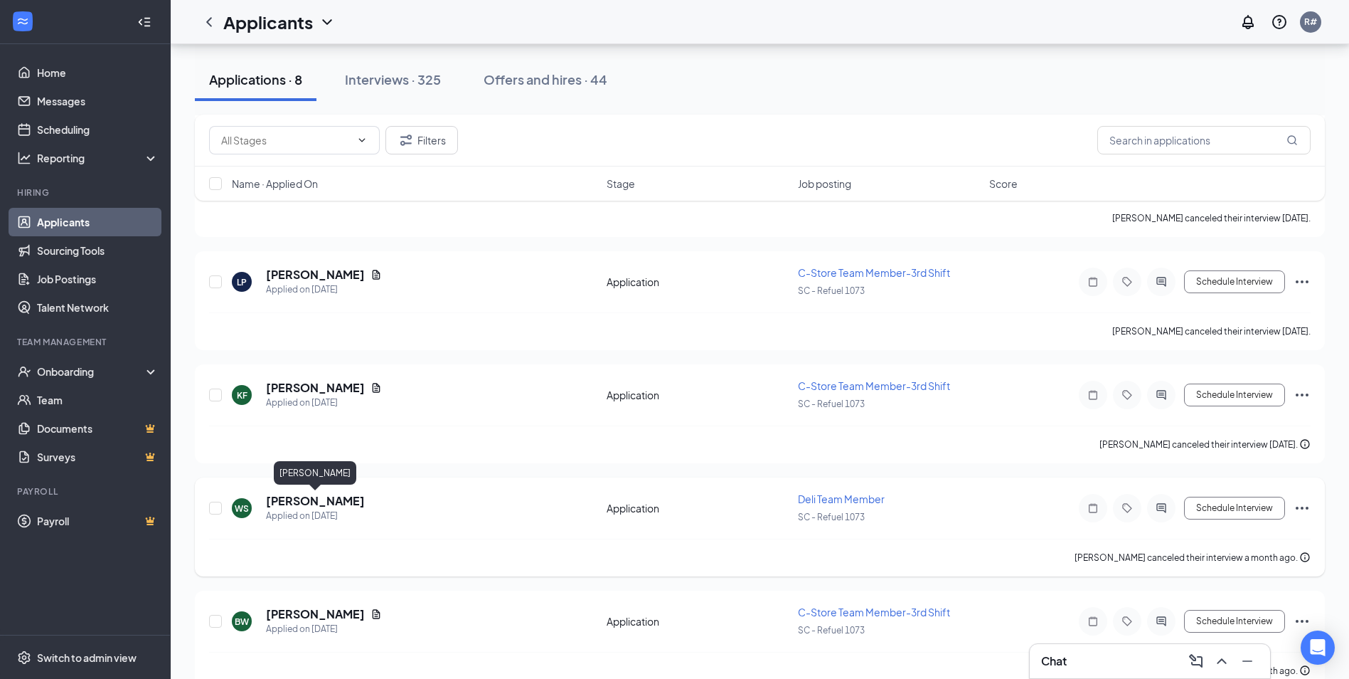
click at [323, 500] on h5 "[PERSON_NAME]" at bounding box center [315, 501] width 99 height 16
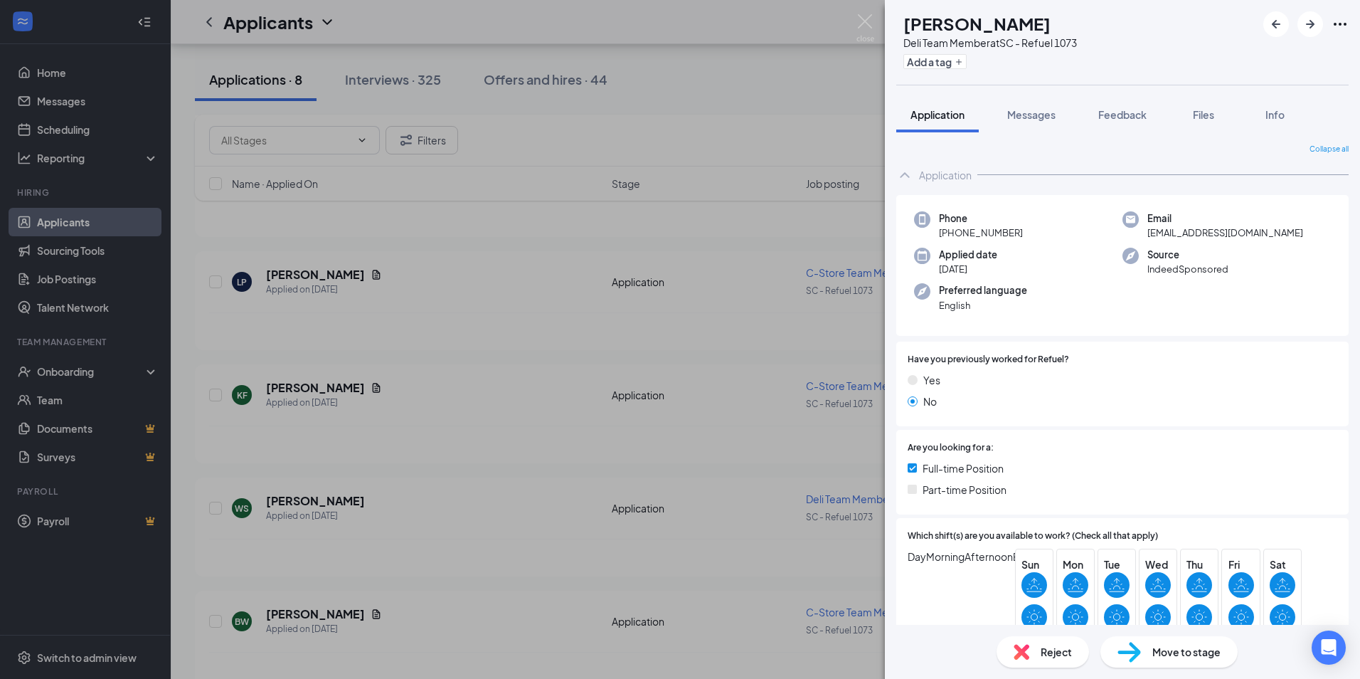
click at [309, 388] on div "WS [PERSON_NAME] Deli Team Member at SC - Refuel 1073 Add a tag Application Mes…" at bounding box center [680, 339] width 1360 height 679
click at [304, 388] on div "WS [PERSON_NAME] Deli Team Member at SC - Refuel 1073 Add a tag Application Mes…" at bounding box center [680, 339] width 1360 height 679
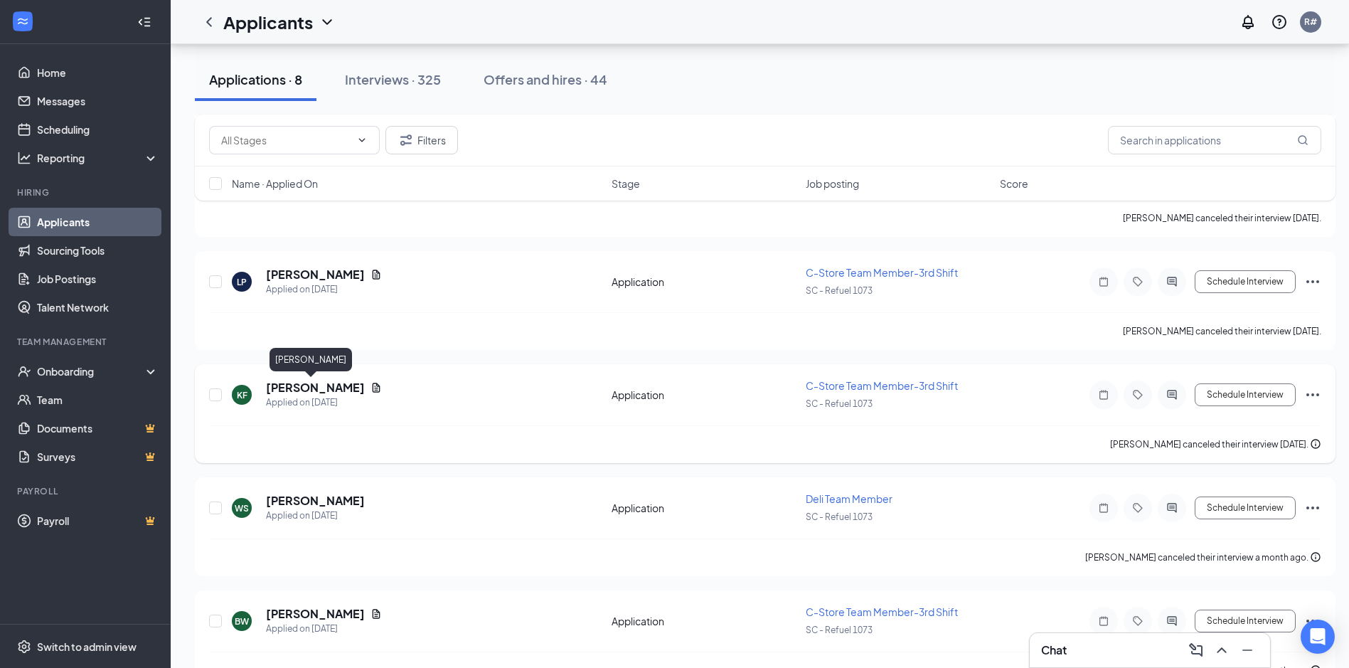
click at [301, 387] on h5 "[PERSON_NAME]" at bounding box center [315, 388] width 99 height 16
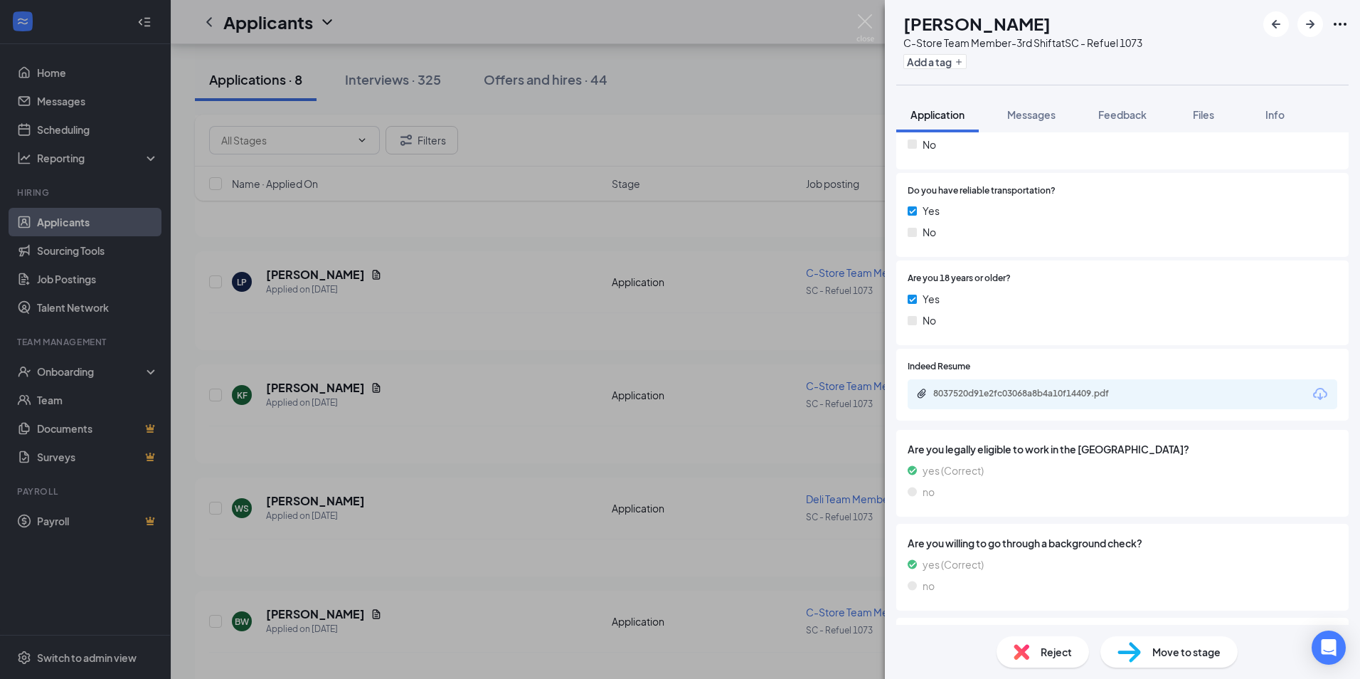
scroll to position [676, 0]
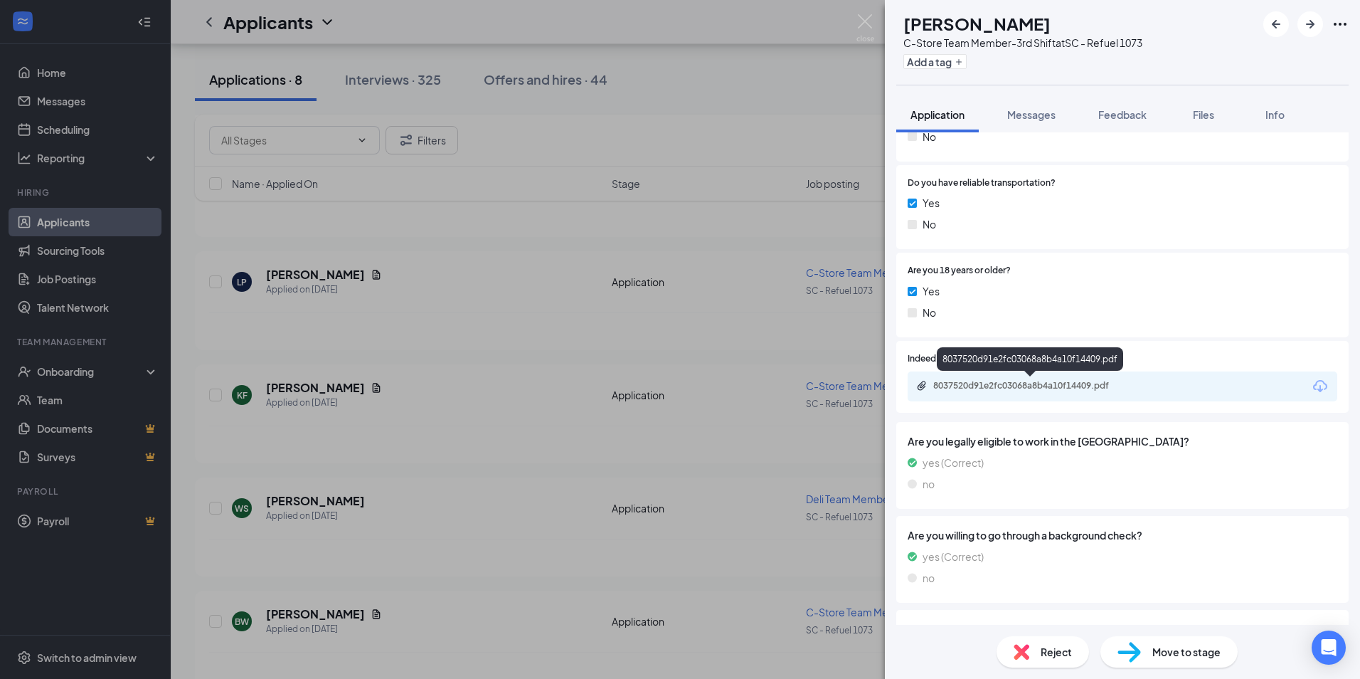
click at [1010, 386] on div "8037520d91e2fc03068a8b4a10f14409.pdf" at bounding box center [1032, 385] width 199 height 11
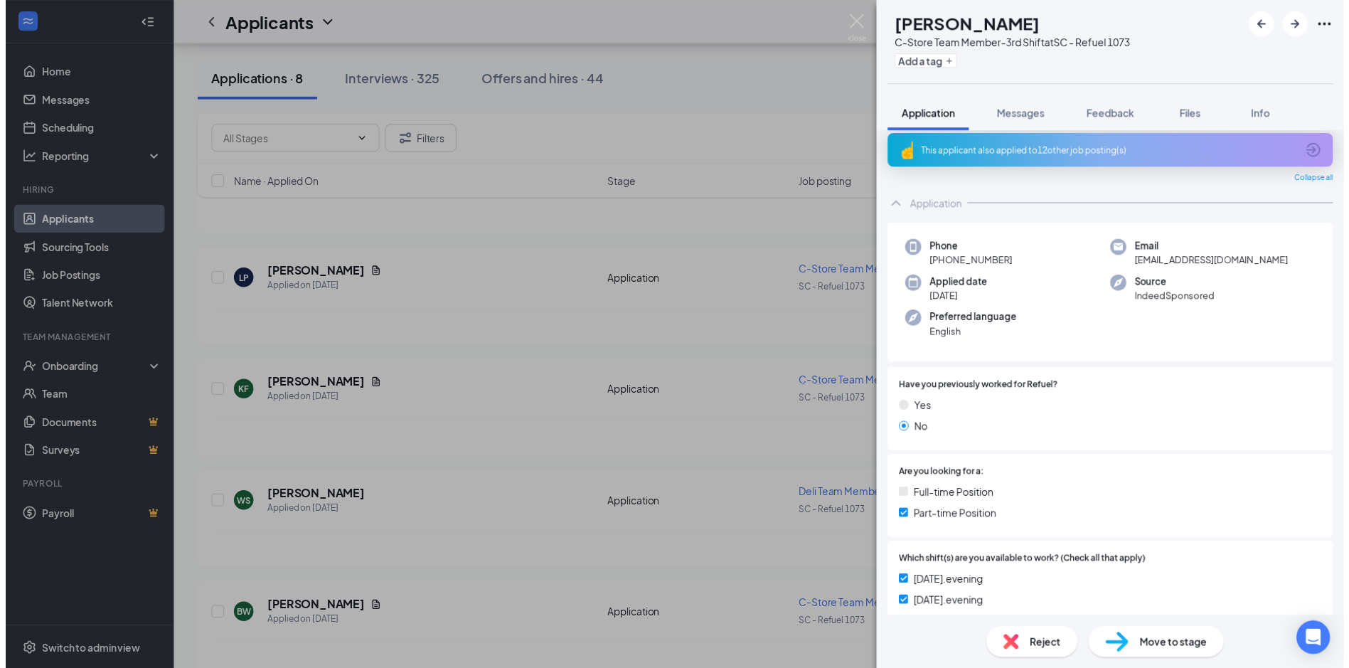
scroll to position [0, 0]
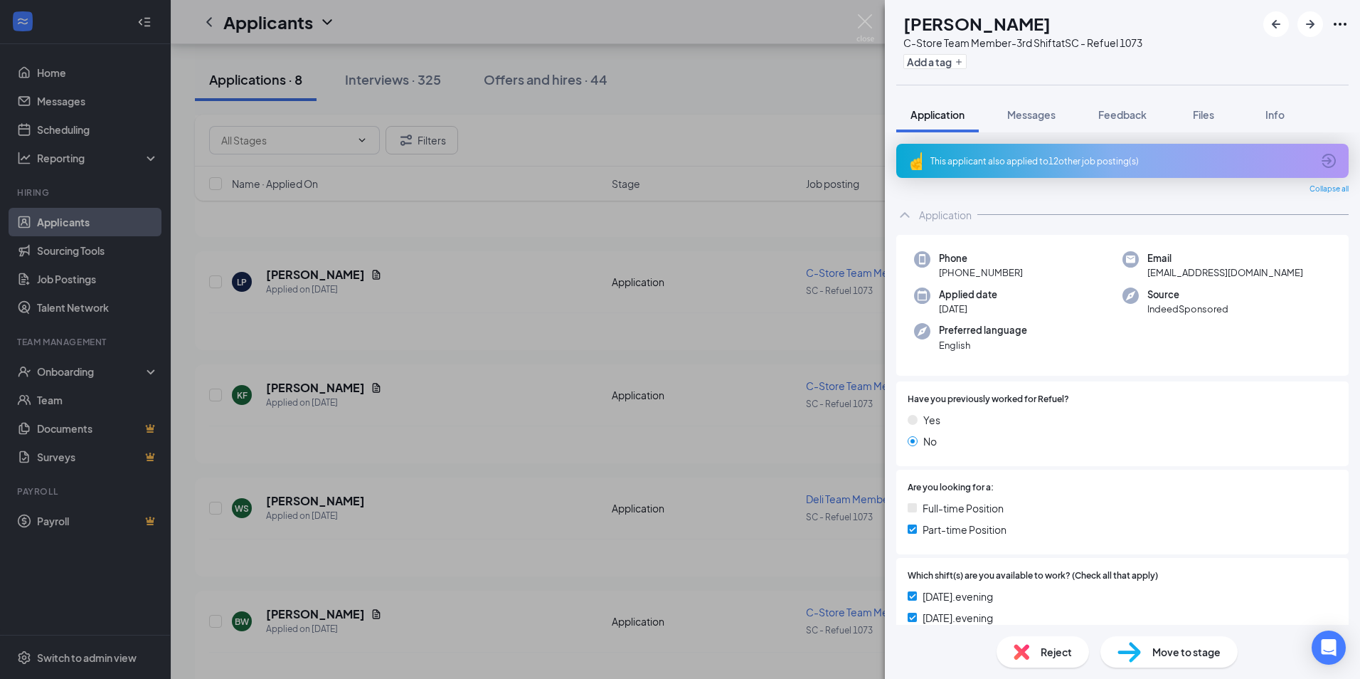
click at [63, 132] on div "KF [PERSON_NAME] C-Store Team Member-3rd Shift at SC - Refuel 1073 Add a tag Ap…" at bounding box center [680, 339] width 1360 height 679
click at [64, 372] on div "KF [PERSON_NAME] C-Store Team Member-3rd Shift at SC - Refuel 1073 Add a tag Ap…" at bounding box center [680, 339] width 1360 height 679
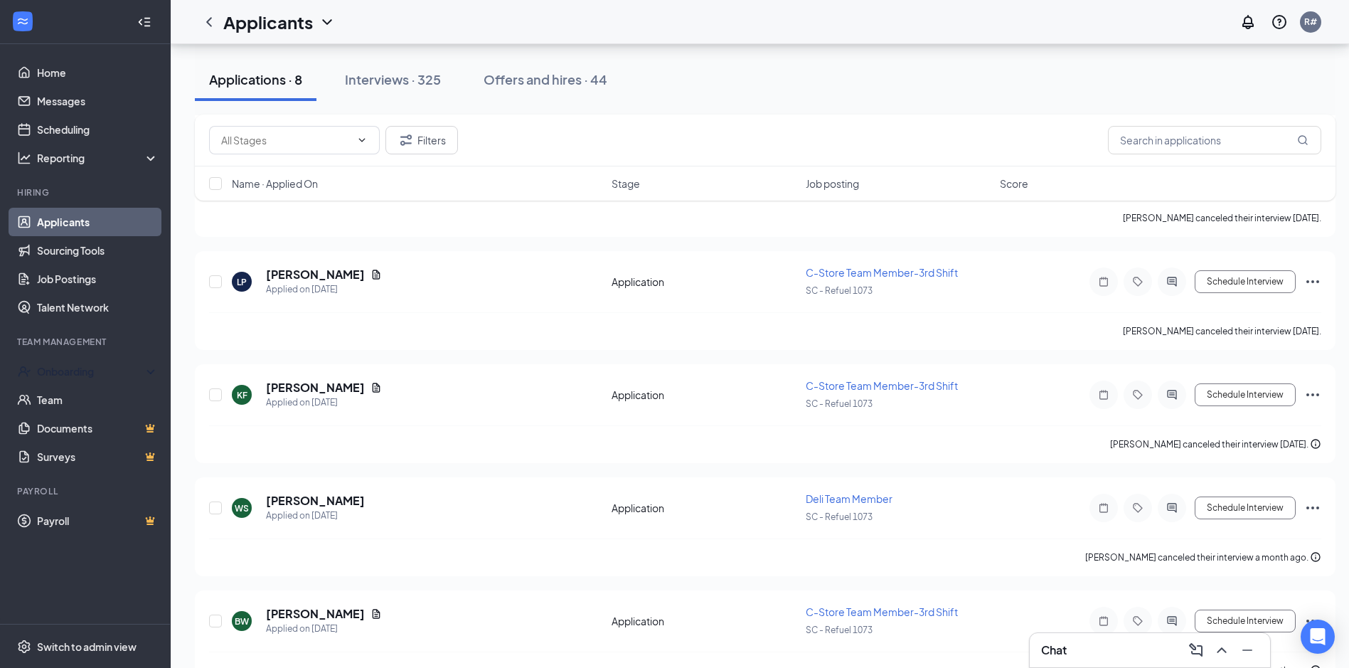
click at [64, 372] on div "Onboarding" at bounding box center [92, 371] width 110 height 14
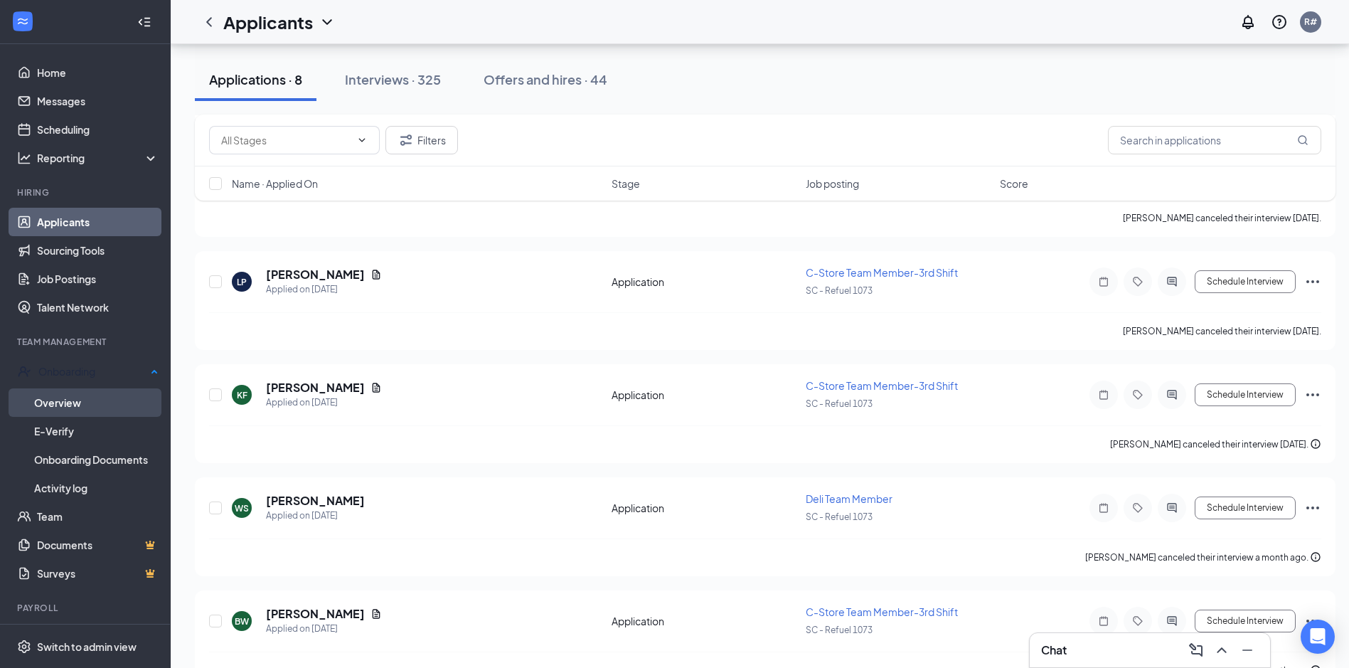
click at [61, 397] on link "Overview" at bounding box center [96, 402] width 124 height 28
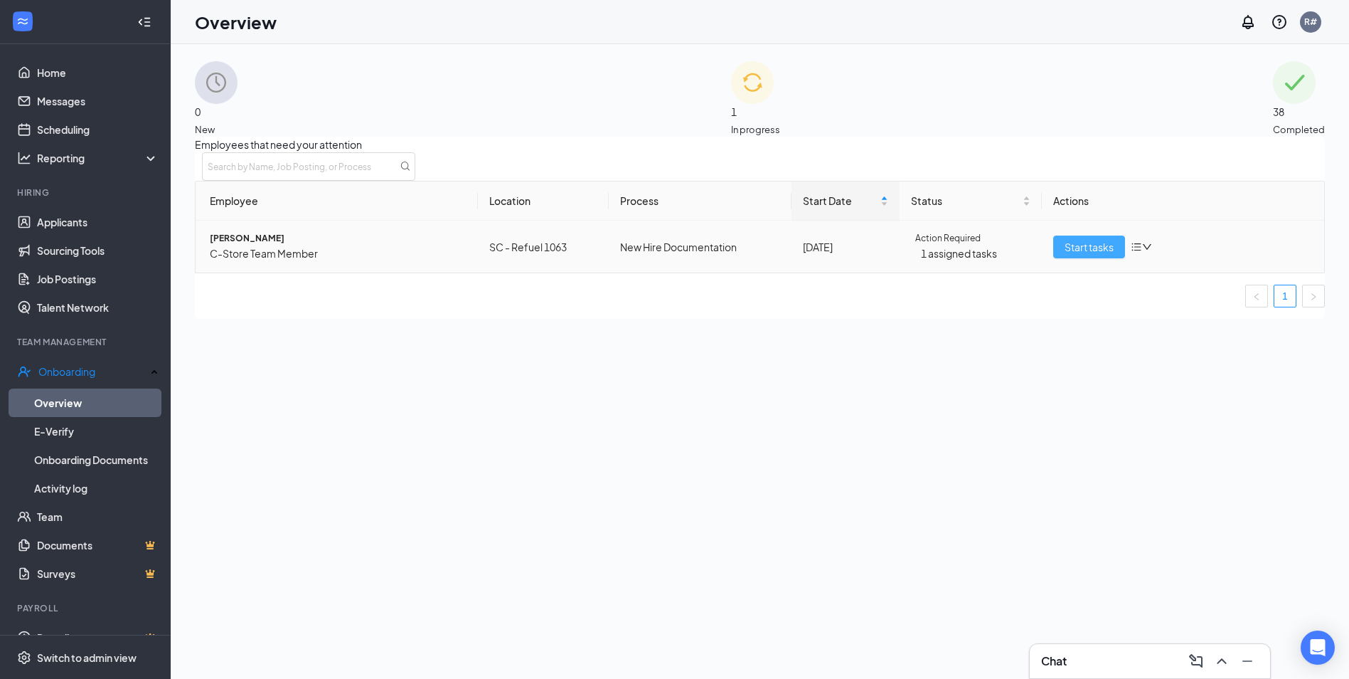
click at [1090, 255] on span "Start tasks" at bounding box center [1089, 247] width 49 height 16
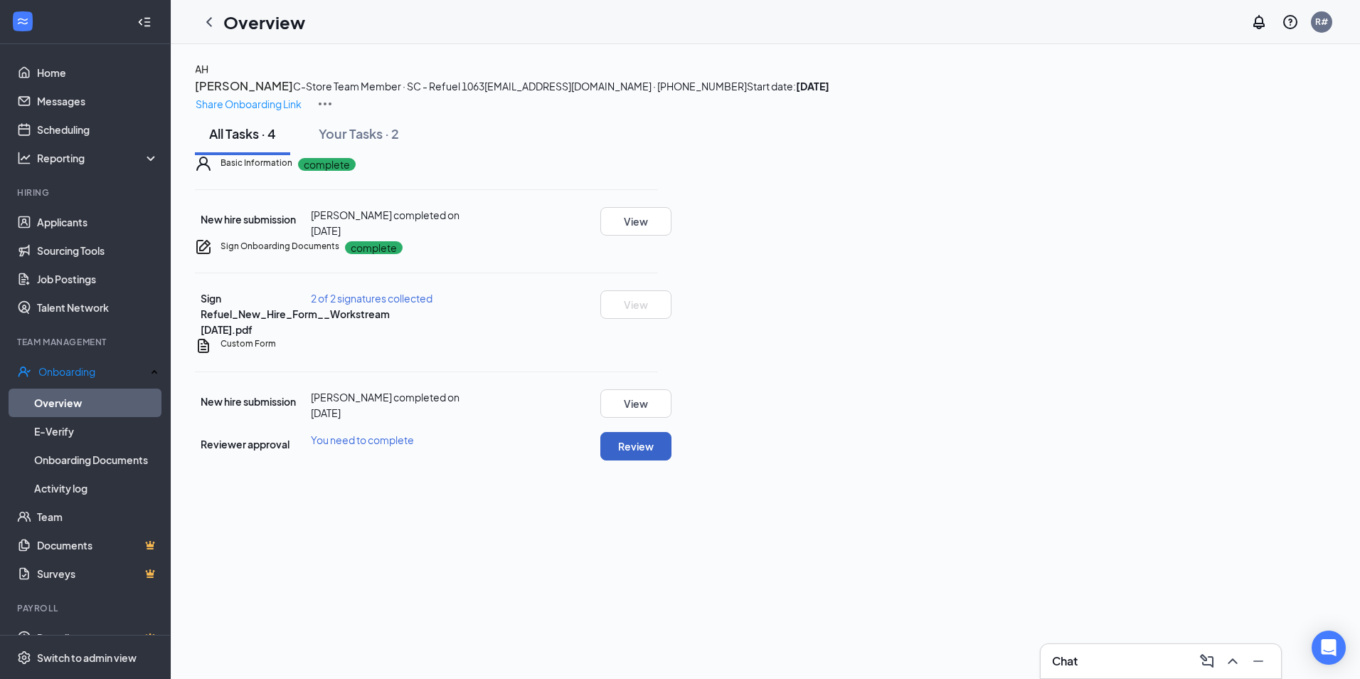
click at [671, 460] on button "Review" at bounding box center [635, 446] width 71 height 28
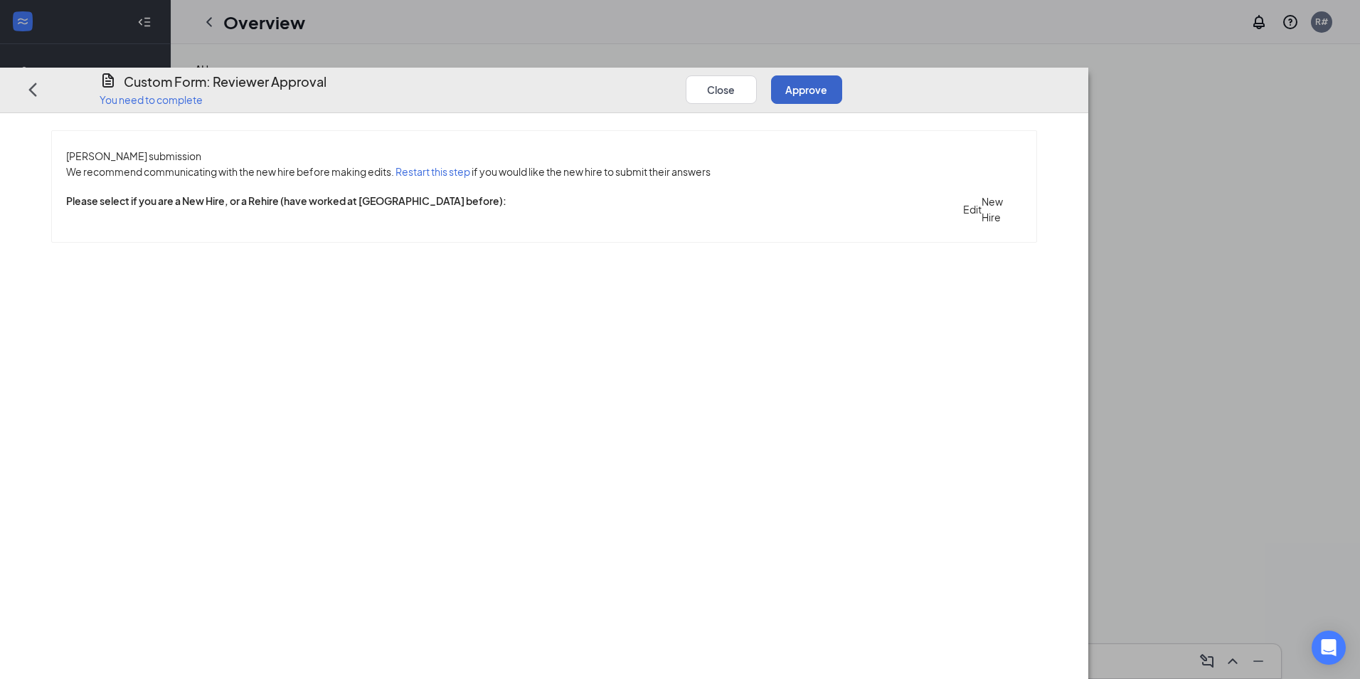
click at [842, 75] on button "Approve" at bounding box center [806, 89] width 71 height 28
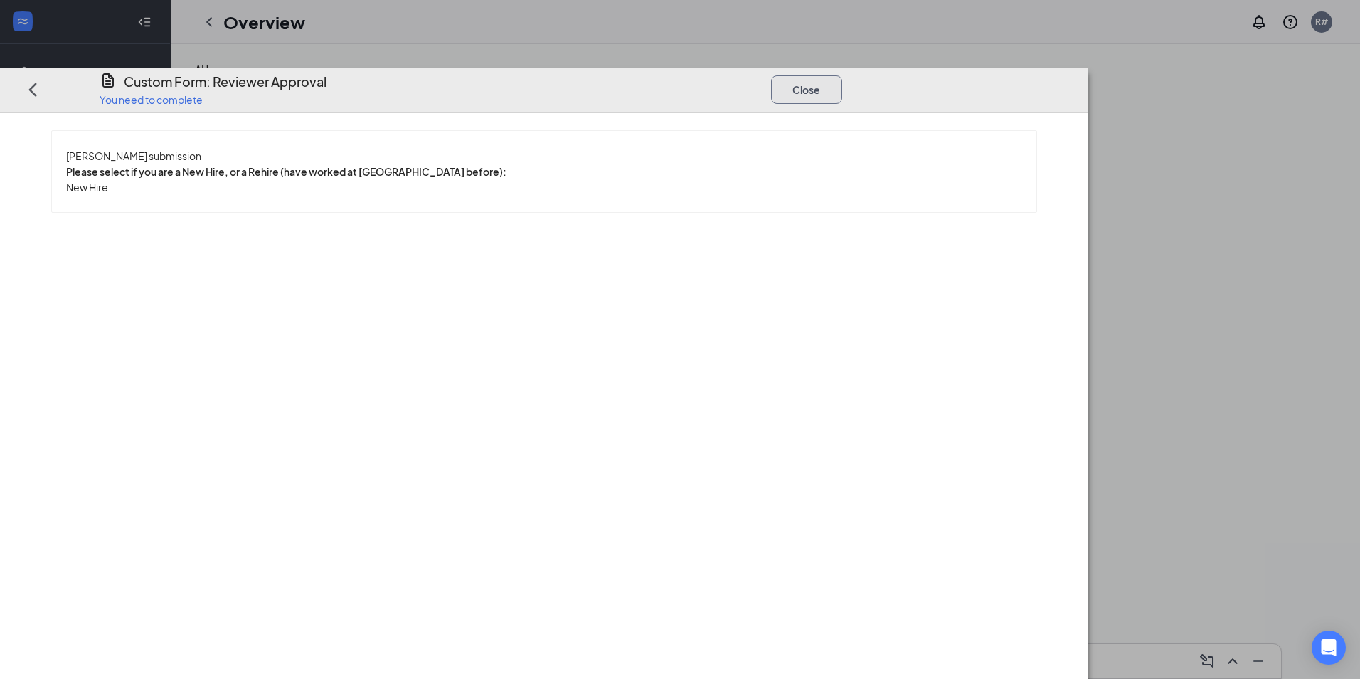
click at [842, 75] on button "Close" at bounding box center [806, 89] width 71 height 28
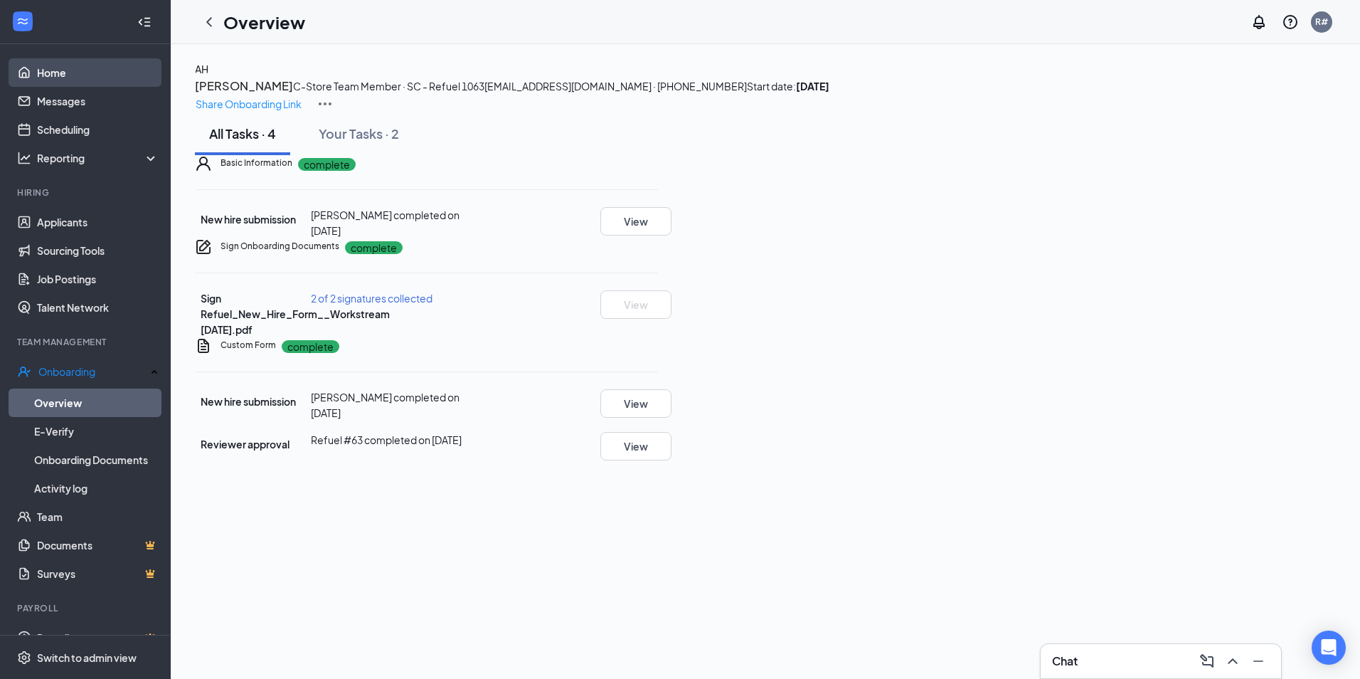
click at [53, 70] on link "Home" at bounding box center [98, 72] width 122 height 28
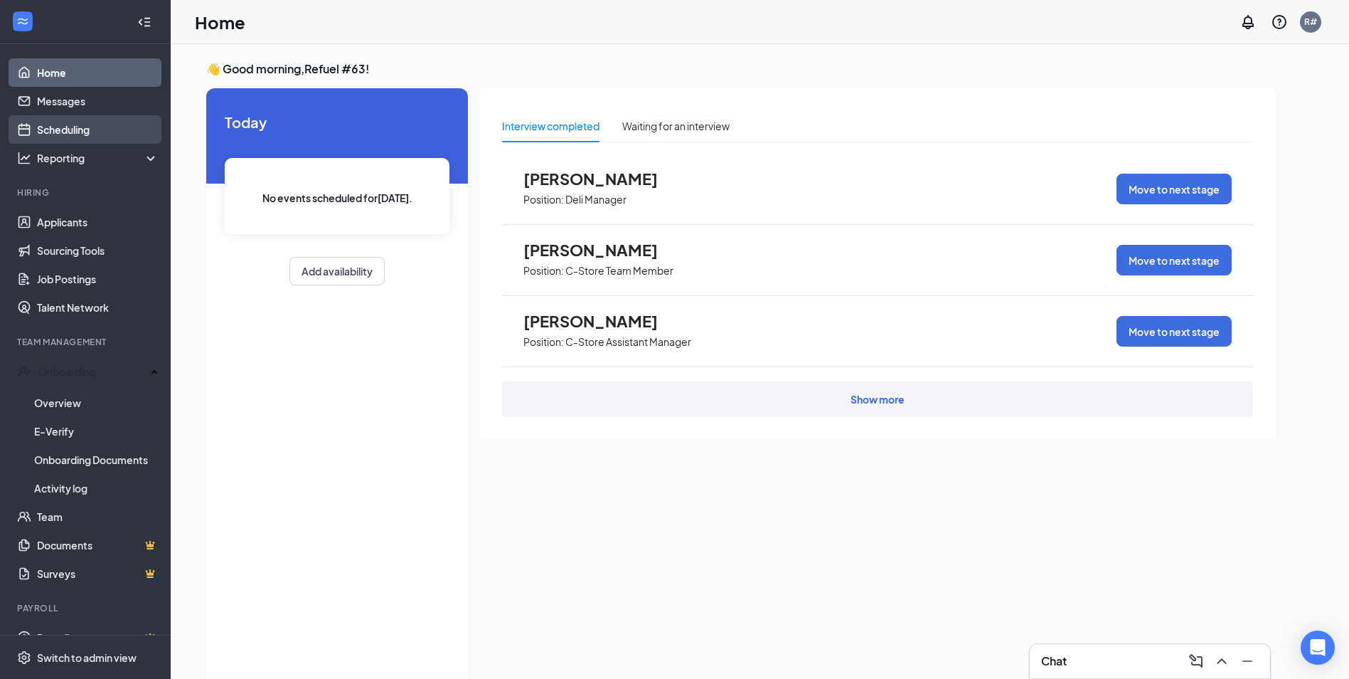
click at [60, 126] on link "Scheduling" at bounding box center [98, 129] width 122 height 28
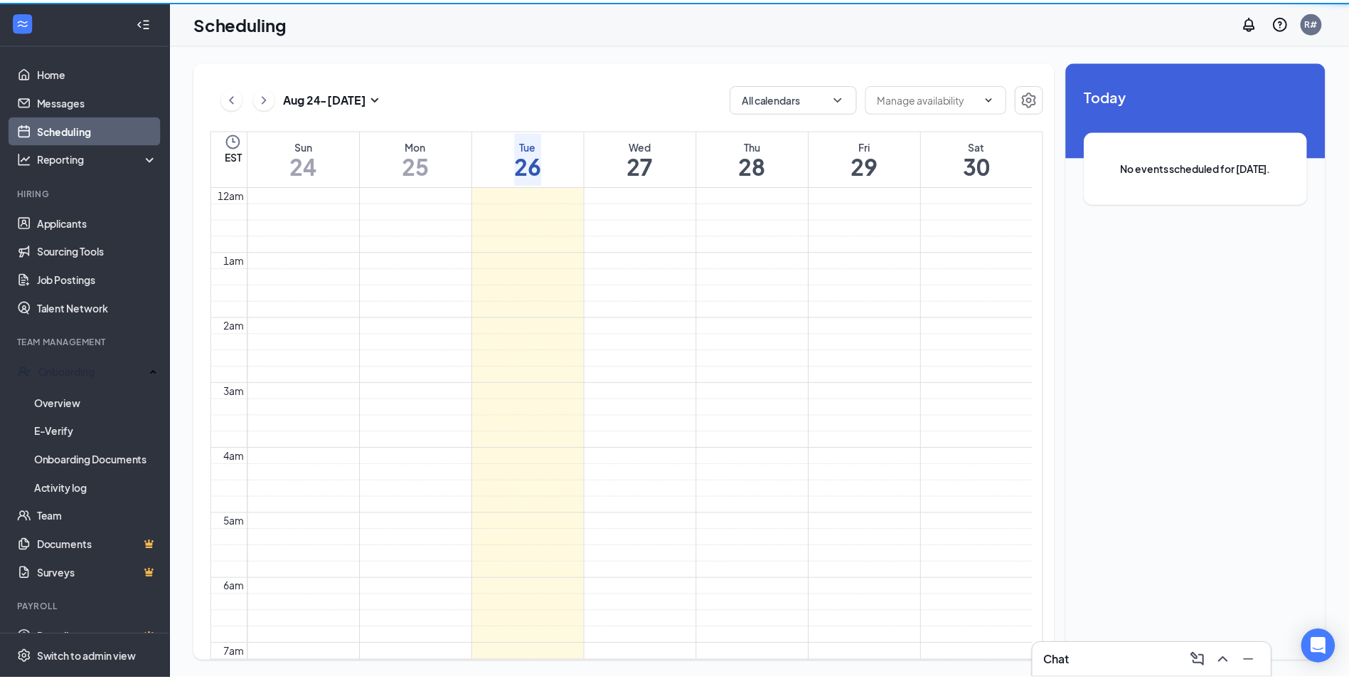
scroll to position [699, 0]
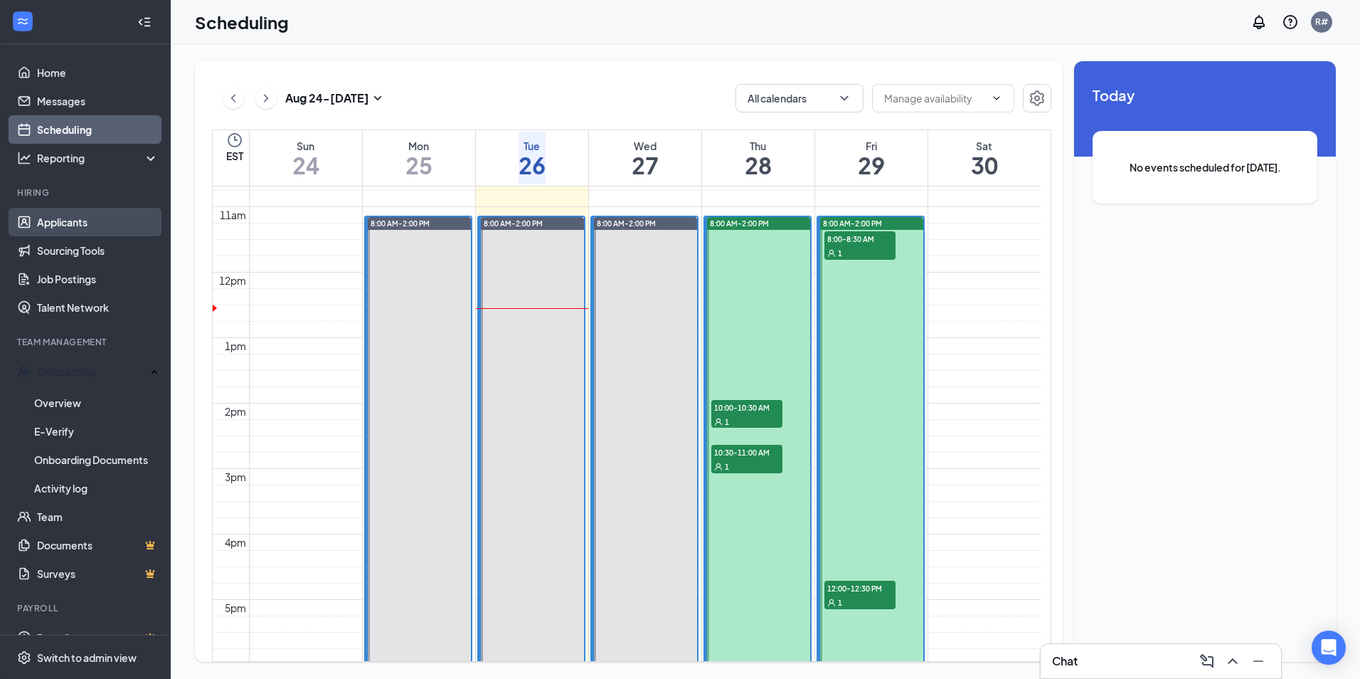
click at [41, 218] on link "Applicants" at bounding box center [98, 222] width 122 height 28
